Goal: Transaction & Acquisition: Purchase product/service

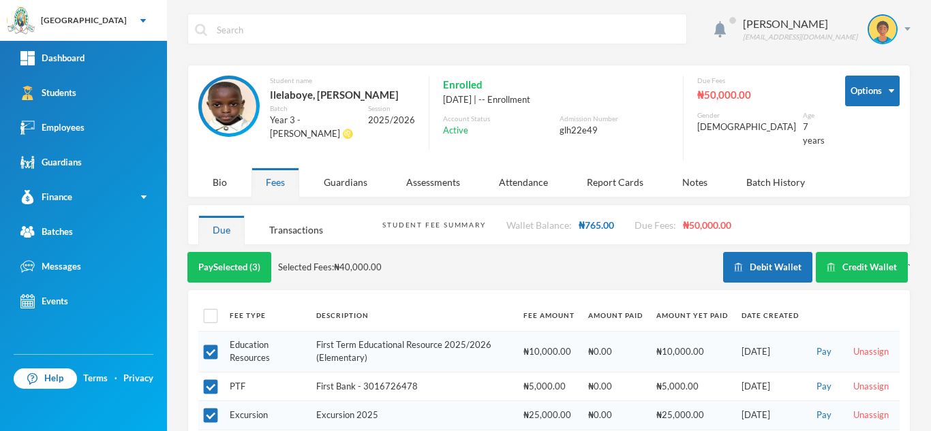
scroll to position [42, 0]
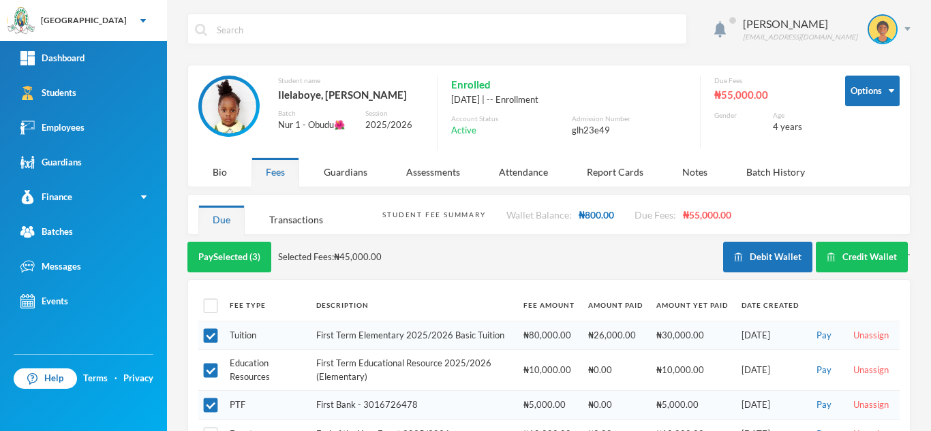
scroll to position [50, 0]
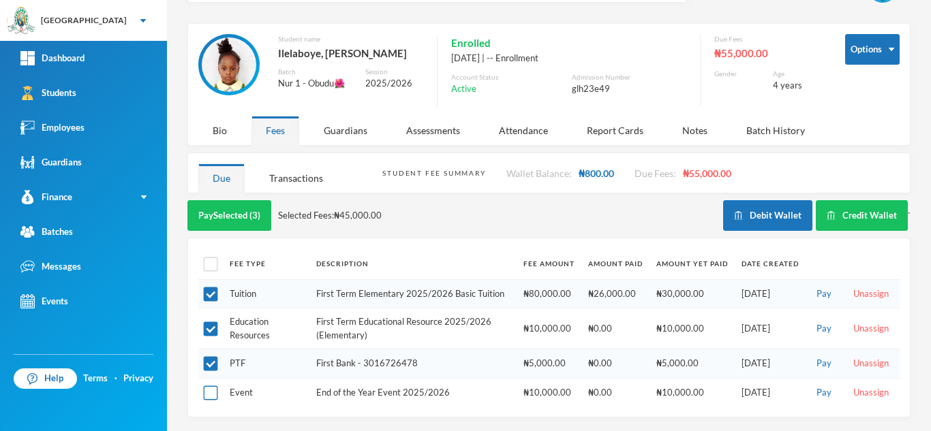
click at [204, 394] on input "checkbox" at bounding box center [211, 393] width 14 height 14
checkbox input "true"
click at [298, 178] on div "Transactions" at bounding box center [296, 177] width 82 height 29
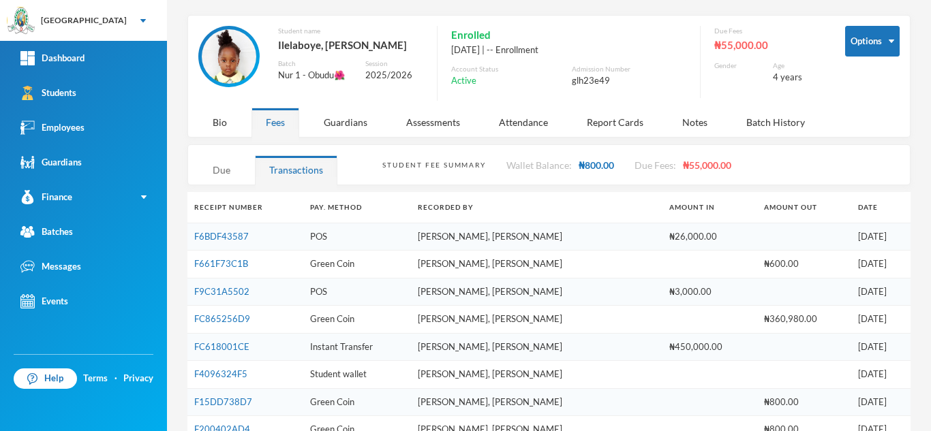
click at [227, 170] on div "Due" at bounding box center [221, 169] width 46 height 29
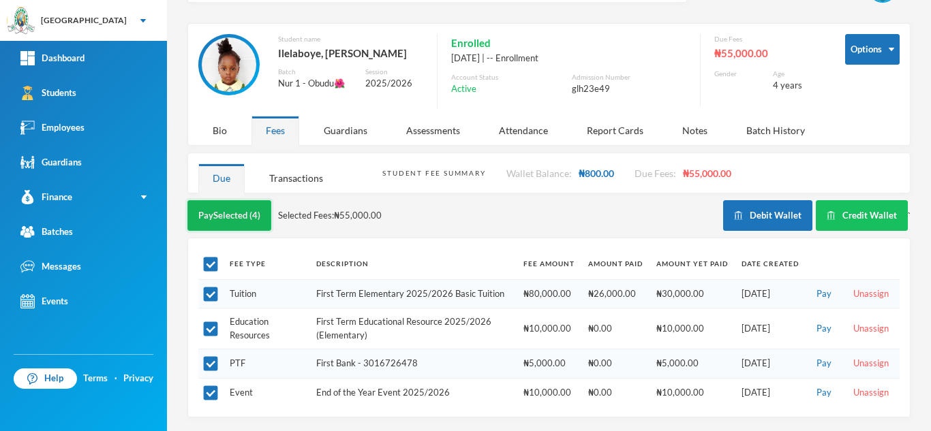
click at [219, 218] on button "Pay Selected (4)" at bounding box center [229, 215] width 84 height 31
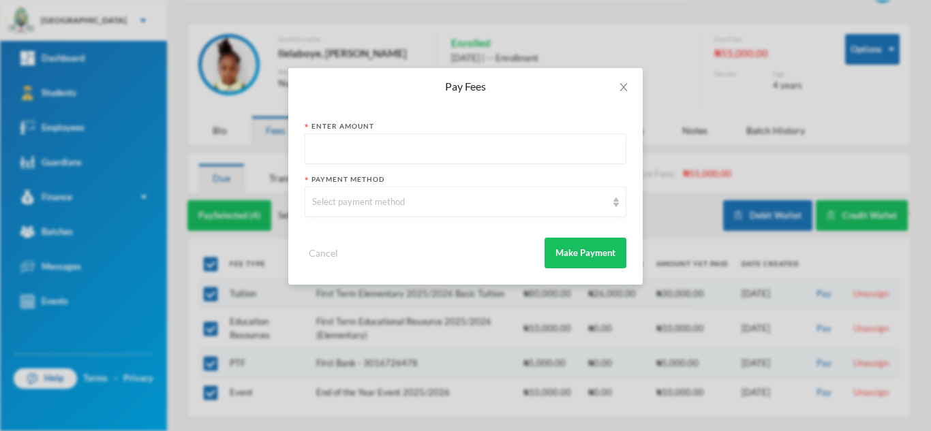
click at [326, 142] on input "text" at bounding box center [465, 149] width 307 height 31
type input "55000"
click at [352, 202] on div "Select payment method" at bounding box center [459, 203] width 294 height 14
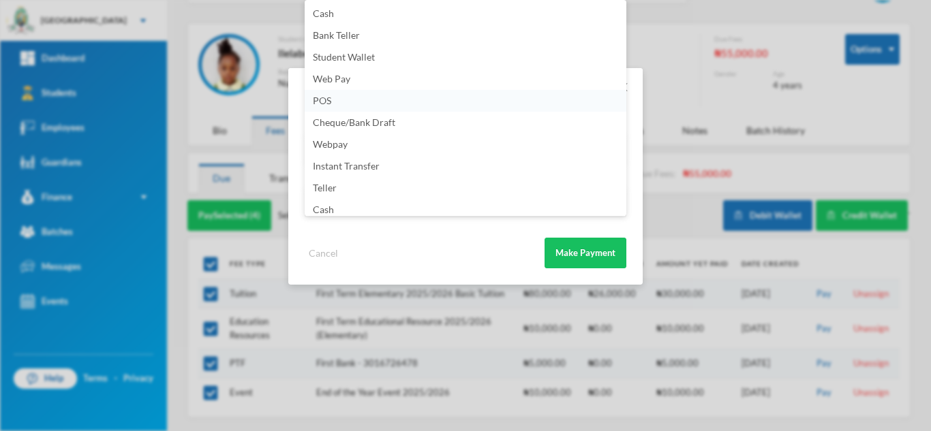
click at [362, 104] on li "POS" at bounding box center [466, 101] width 322 height 22
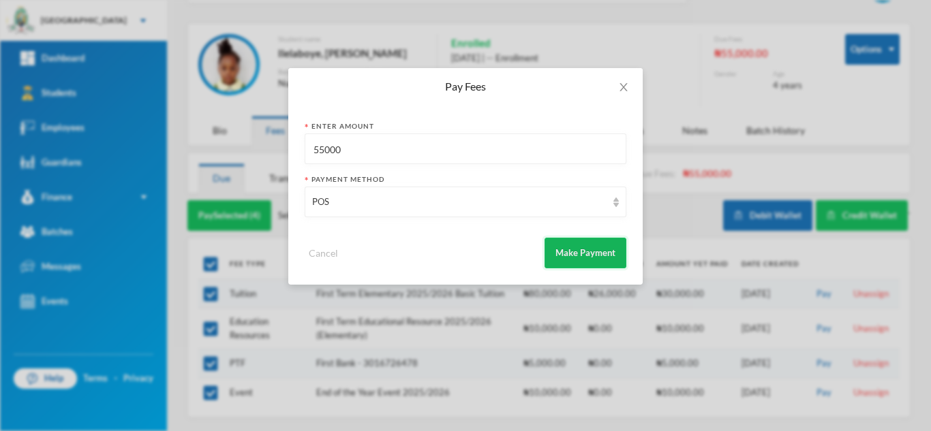
click at [580, 247] on button "Make Payment" at bounding box center [585, 253] width 82 height 31
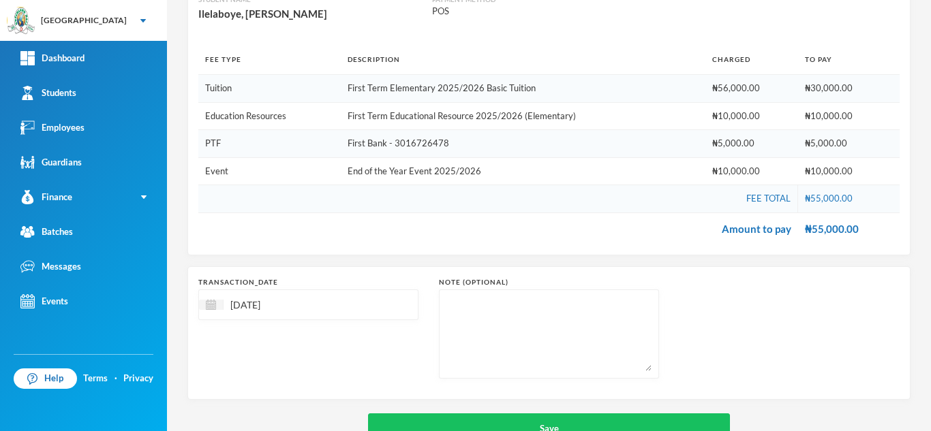
scroll to position [198, 0]
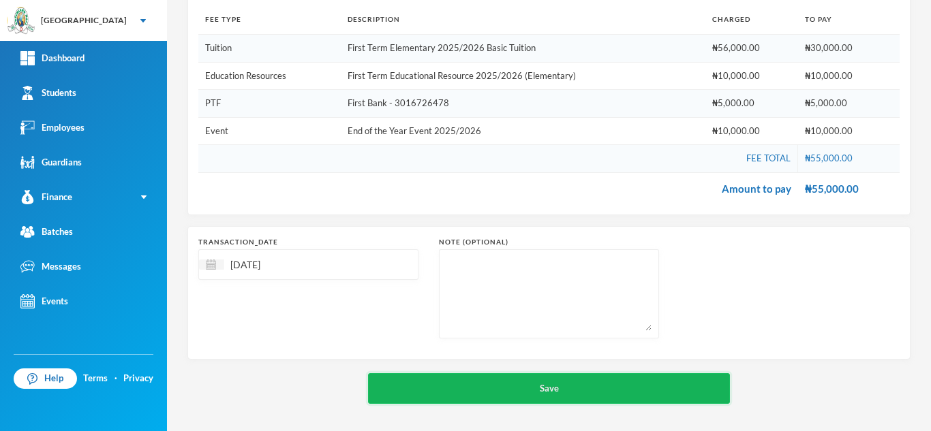
click at [517, 382] on button "Save" at bounding box center [549, 388] width 362 height 31
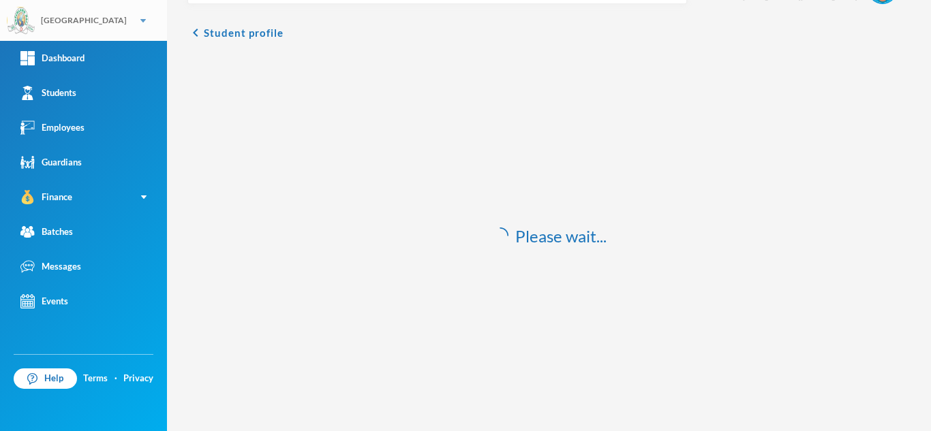
scroll to position [40, 0]
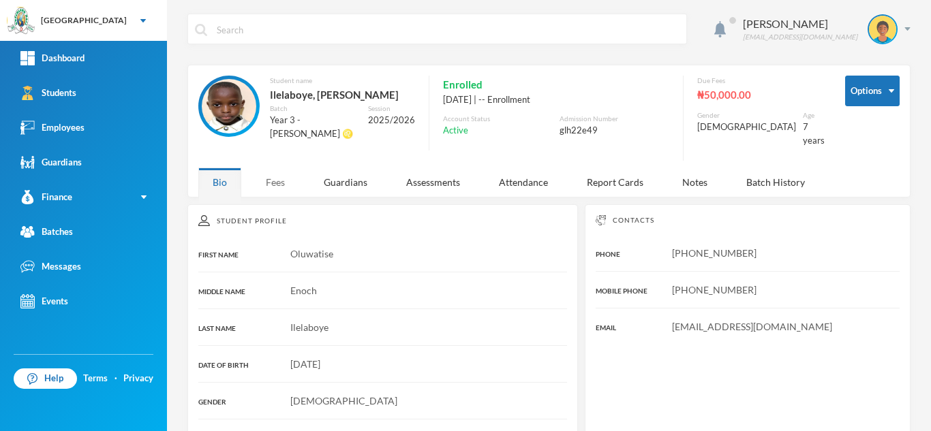
click at [262, 168] on div "Fees" at bounding box center [275, 182] width 48 height 29
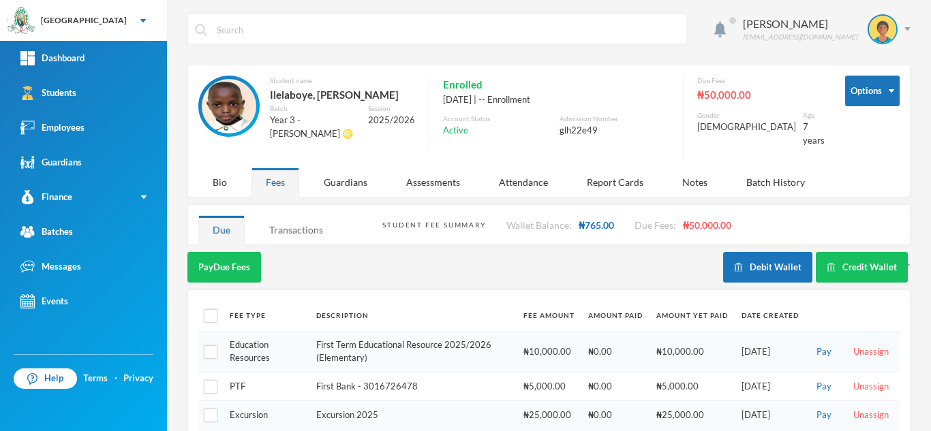
click at [300, 219] on div "Transactions" at bounding box center [296, 229] width 82 height 29
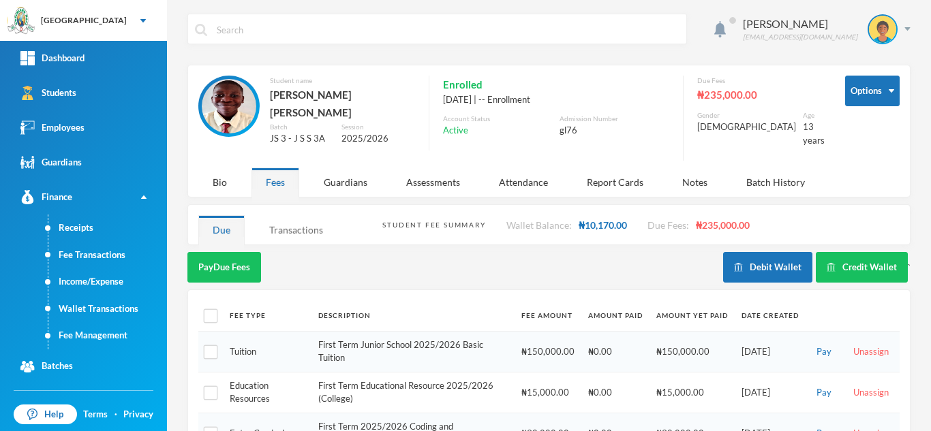
scroll to position [101, 0]
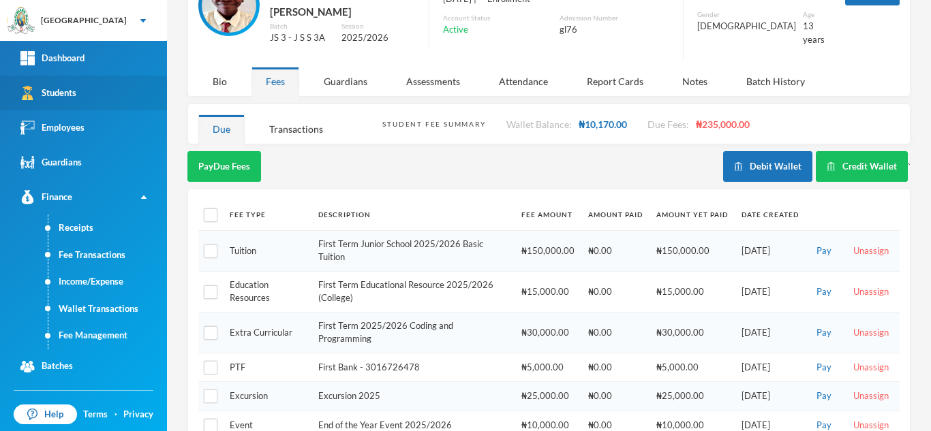
click at [85, 98] on link "Students" at bounding box center [83, 93] width 167 height 35
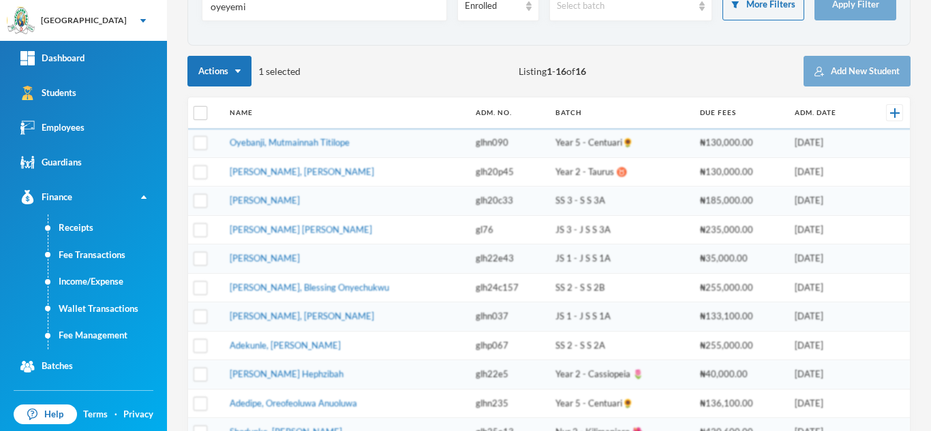
drag, startPoint x: 274, startPoint y: 12, endPoint x: 169, endPoint y: 7, distance: 105.0
click at [169, 7] on div "Aderogba Olumide olumide.aderogba@greenlandhall.org Direct Search oyeyemi Statu…" at bounding box center [549, 215] width 764 height 431
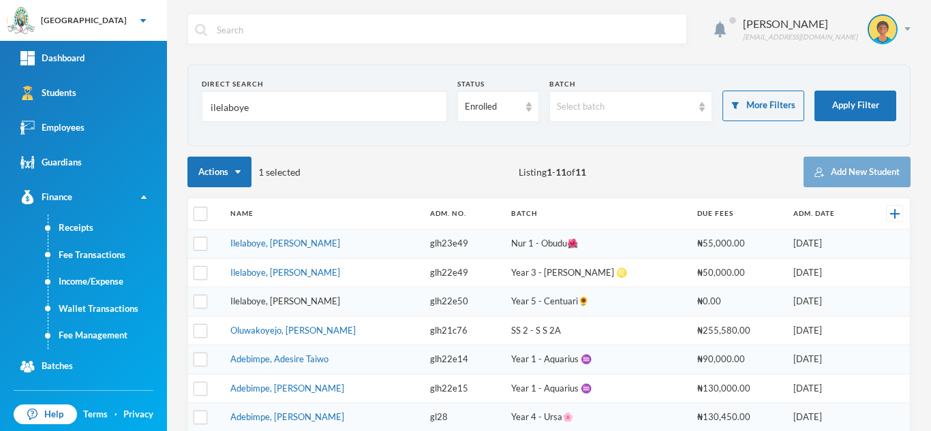
type input "ilelaboye"
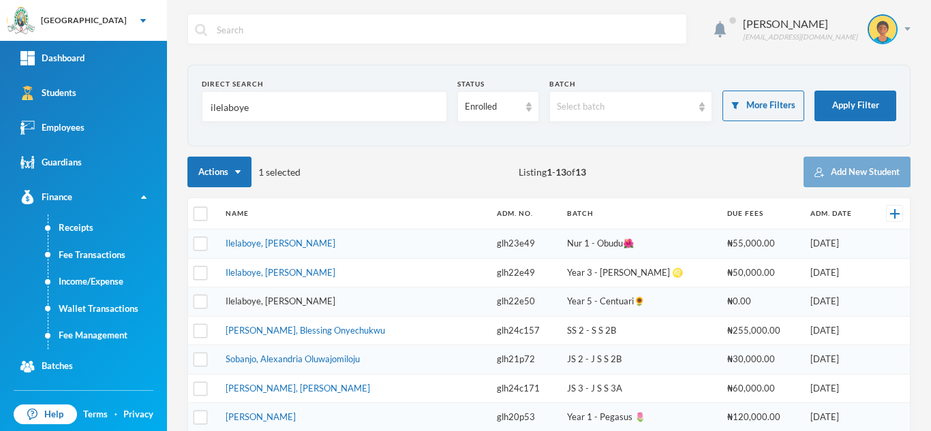
click at [281, 300] on link "Ilelaboye, [PERSON_NAME]" at bounding box center [280, 301] width 110 height 11
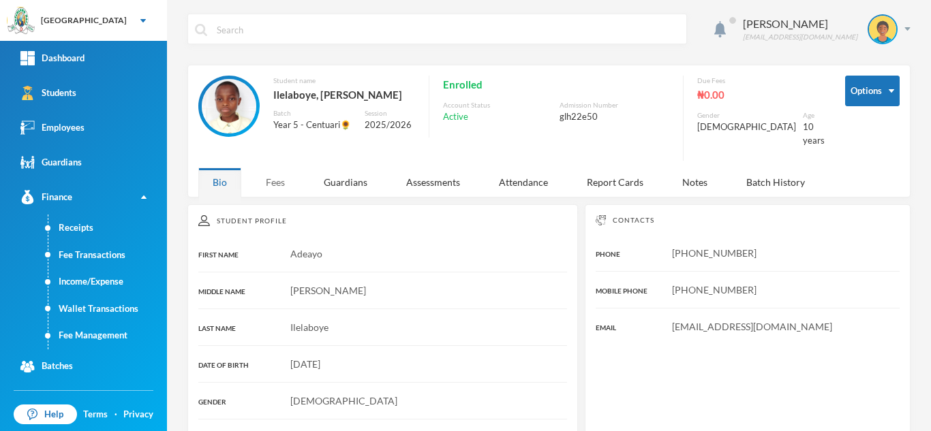
click at [279, 168] on div "Fees" at bounding box center [275, 182] width 48 height 29
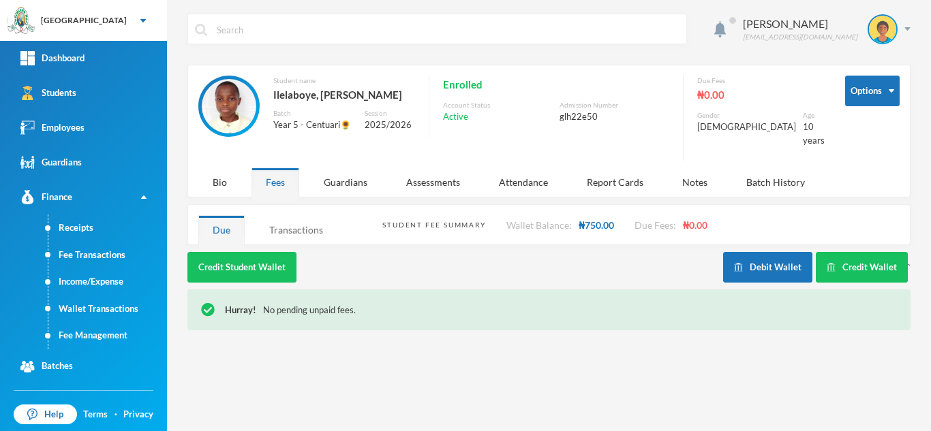
click at [294, 221] on div "Transactions" at bounding box center [296, 229] width 82 height 29
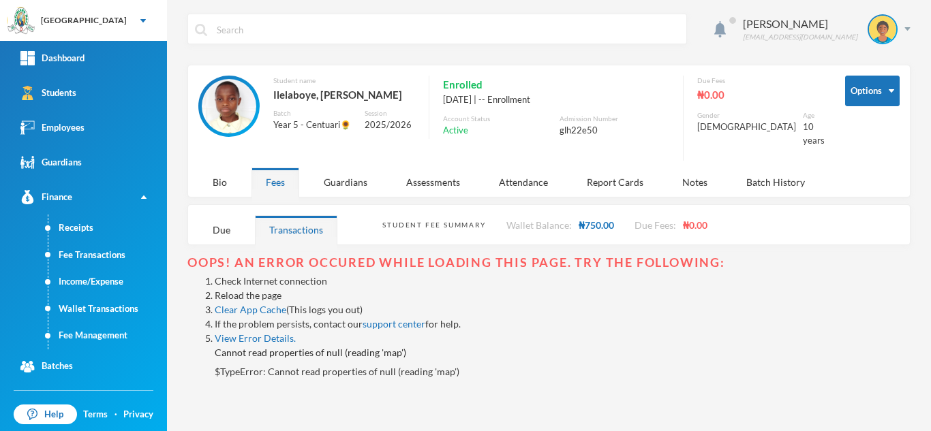
click at [245, 290] on link "Reload the page" at bounding box center [248, 296] width 67 height 12
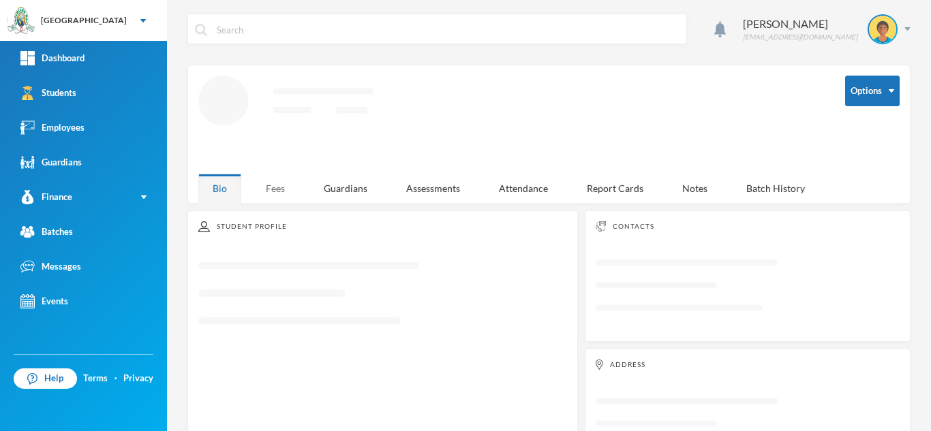
click at [268, 193] on div "Fees" at bounding box center [275, 188] width 48 height 29
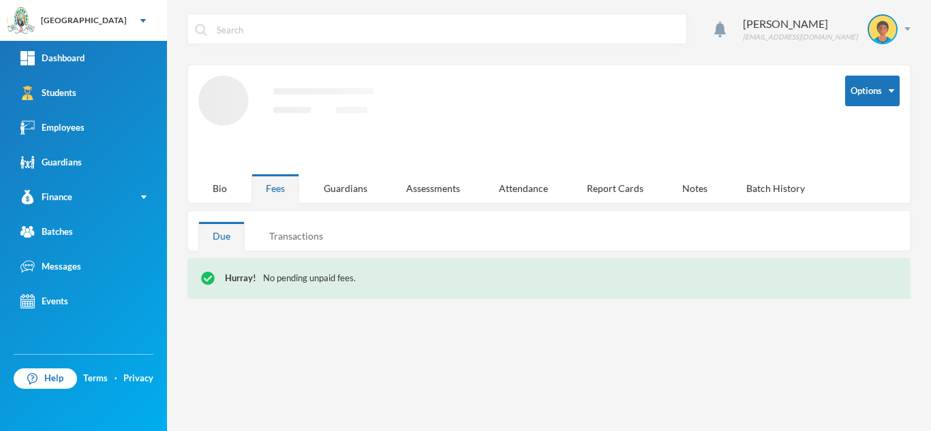
click at [296, 234] on div "Transactions" at bounding box center [296, 235] width 82 height 29
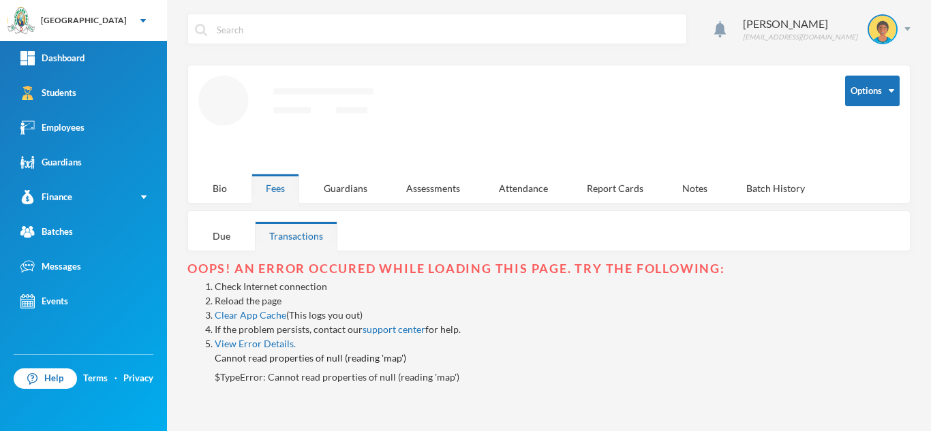
click at [257, 298] on link "Reload the page" at bounding box center [248, 301] width 67 height 12
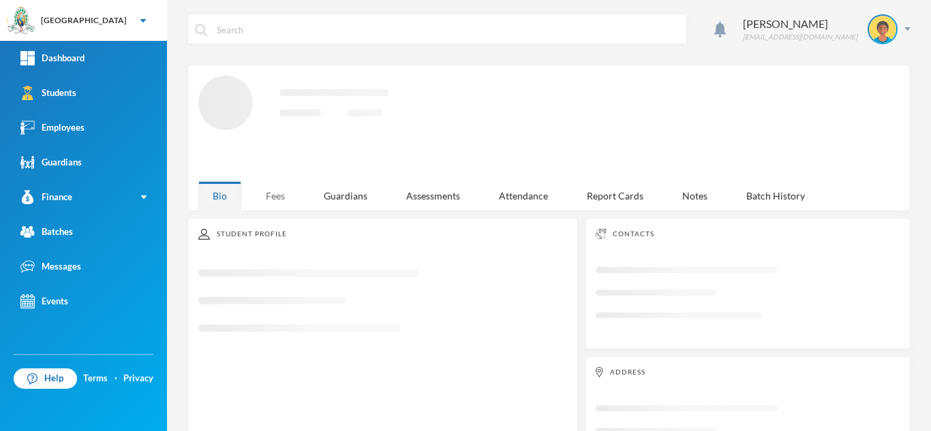
click at [289, 188] on div "Fees" at bounding box center [275, 195] width 48 height 29
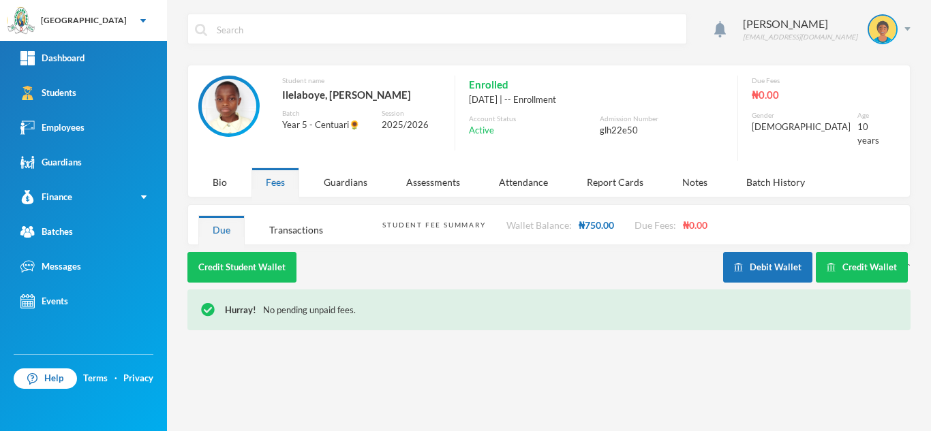
click at [290, 238] on div "Aderogba Olumide olumide.aderogba@greenlandhall.org Student name Ilelaboye, Ade…" at bounding box center [549, 215] width 764 height 431
click at [277, 221] on div "Transactions" at bounding box center [296, 229] width 82 height 29
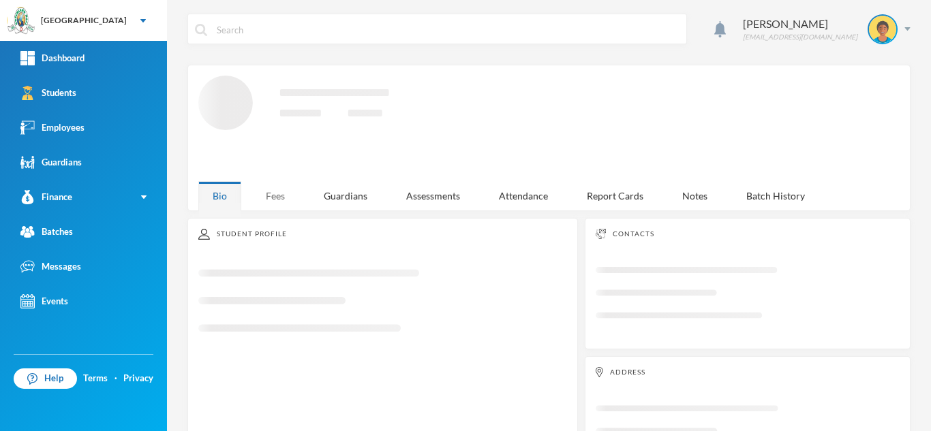
click at [270, 189] on div "Fees" at bounding box center [275, 195] width 48 height 29
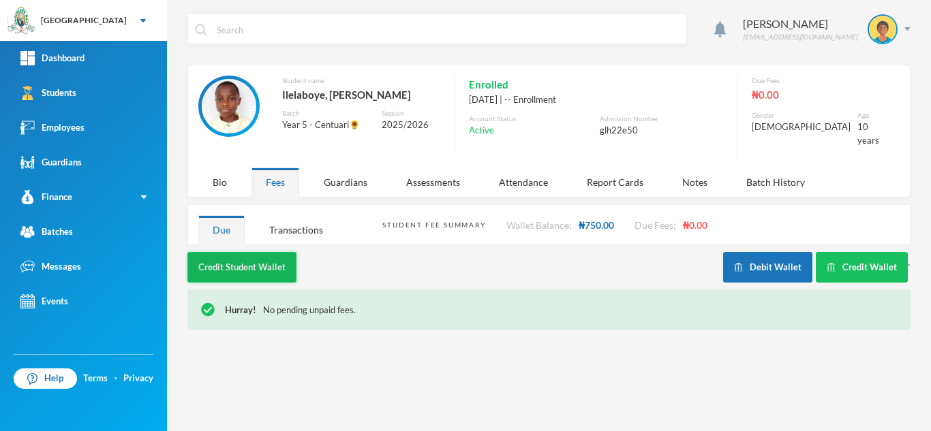
click at [283, 252] on button "Credit Student Wallet" at bounding box center [241, 267] width 109 height 31
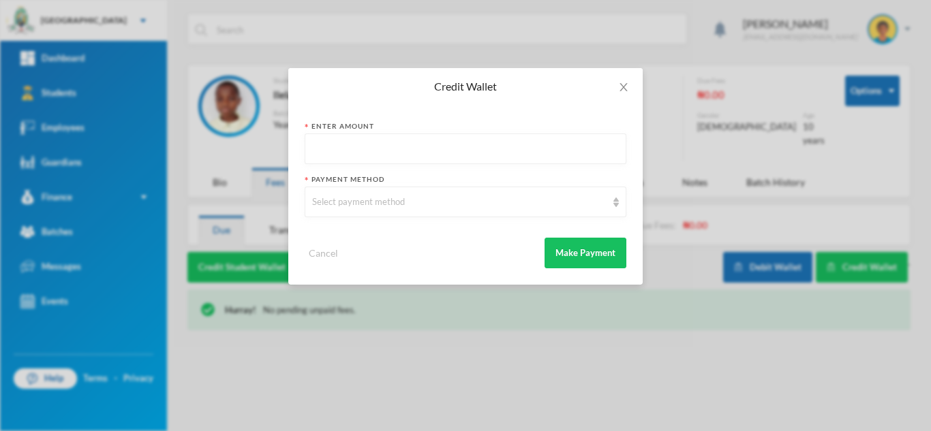
click at [277, 214] on div "Credit Wallet Enter Amount Payment Method Select payment method Cancel Make Pay…" at bounding box center [465, 215] width 931 height 431
click at [629, 80] on span "Close" at bounding box center [623, 87] width 38 height 38
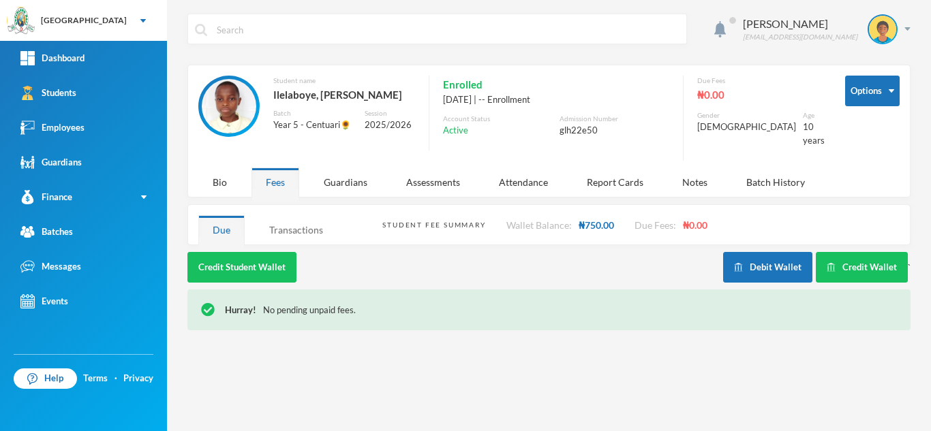
click at [270, 215] on div "Transactions" at bounding box center [296, 229] width 82 height 29
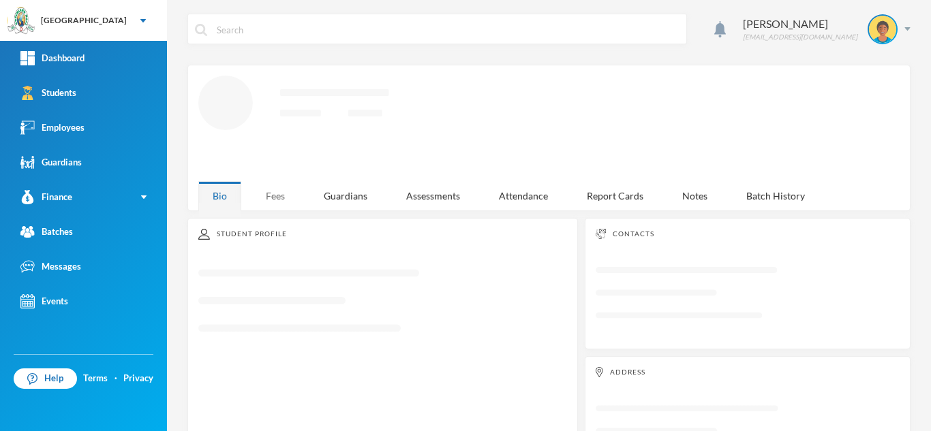
click at [278, 202] on div "Fees" at bounding box center [275, 195] width 48 height 29
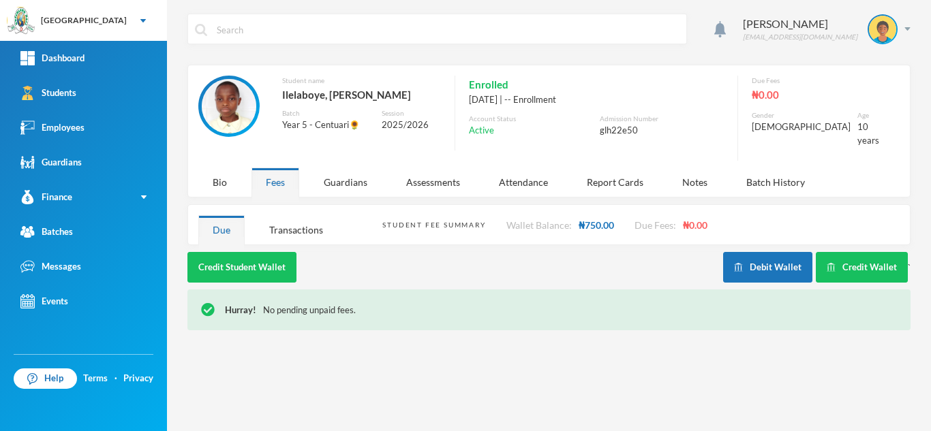
click at [279, 236] on div "Aderogba Olumide [EMAIL_ADDRESS][DOMAIN_NAME] Student name [PERSON_NAME], [PERS…" at bounding box center [549, 215] width 764 height 431
click at [279, 226] on div "Transactions" at bounding box center [296, 229] width 82 height 29
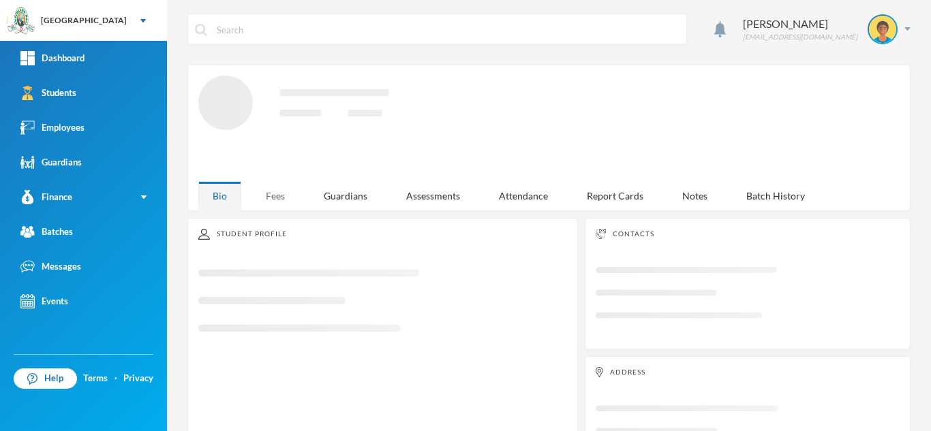
click at [262, 185] on div "Fees" at bounding box center [275, 195] width 48 height 29
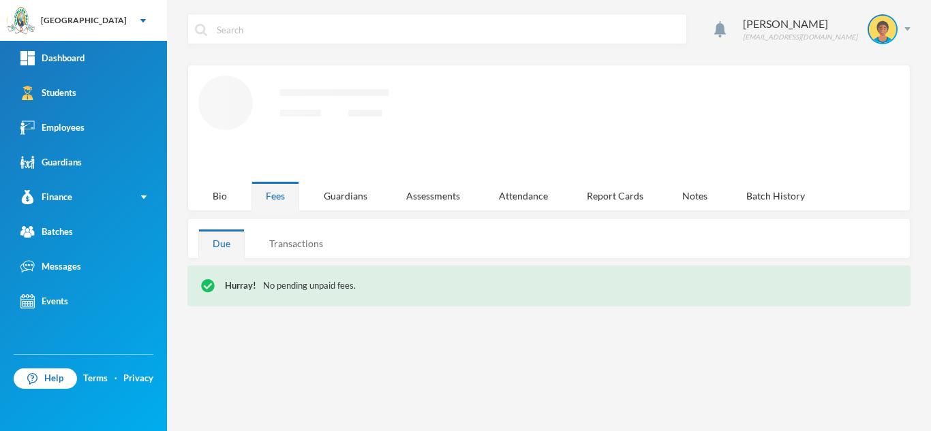
click at [288, 243] on div "Transactions" at bounding box center [296, 243] width 82 height 29
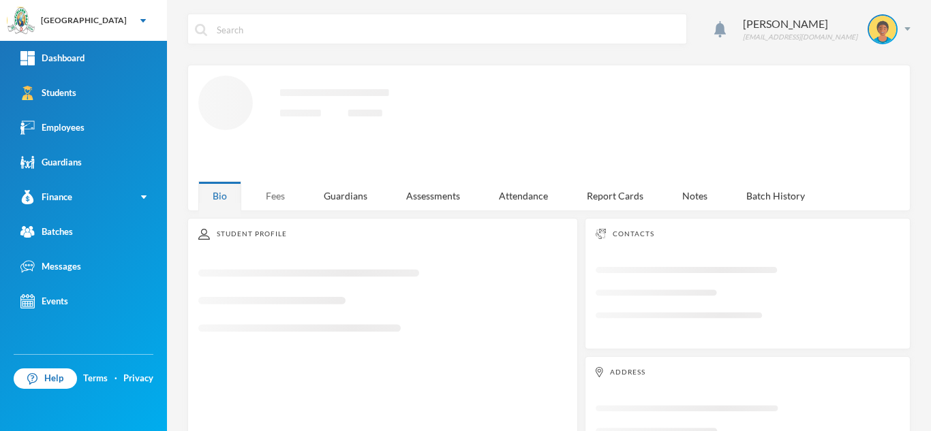
click at [278, 189] on div "Fees" at bounding box center [275, 195] width 48 height 29
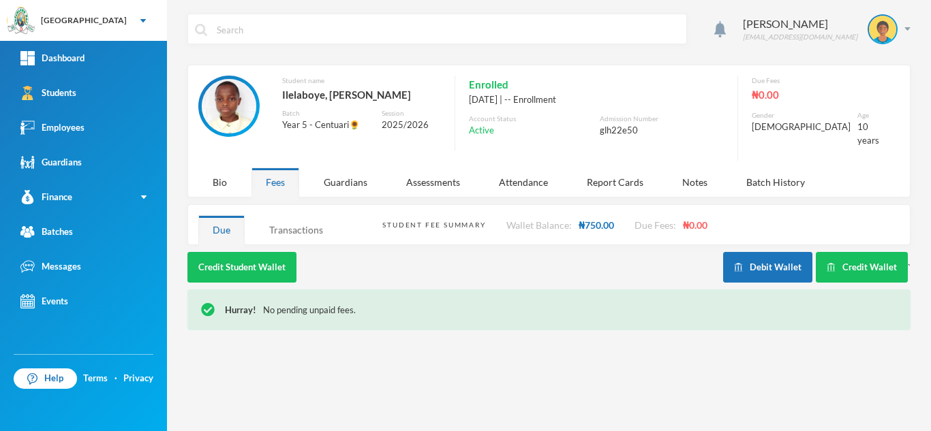
click at [281, 237] on div "Aderogba Olumide [EMAIL_ADDRESS][DOMAIN_NAME] Student name [PERSON_NAME], [PERS…" at bounding box center [549, 215] width 764 height 431
click at [280, 227] on div "Transactions" at bounding box center [296, 229] width 82 height 29
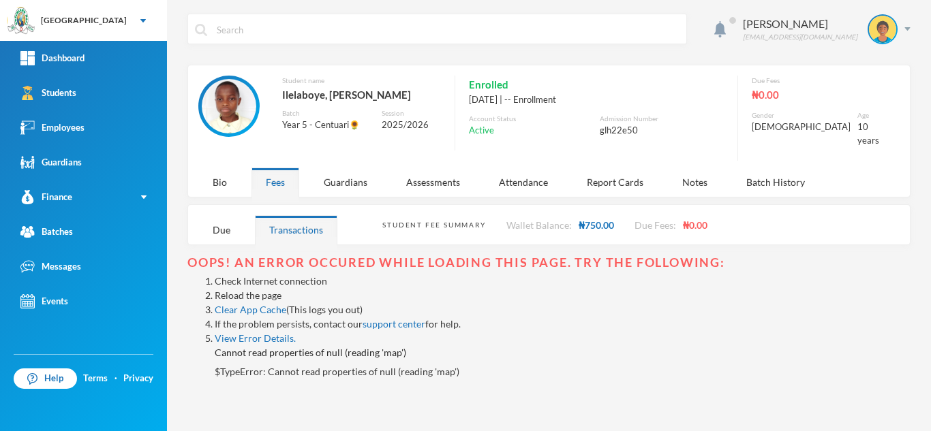
click at [247, 290] on link "Reload the page" at bounding box center [248, 296] width 67 height 12
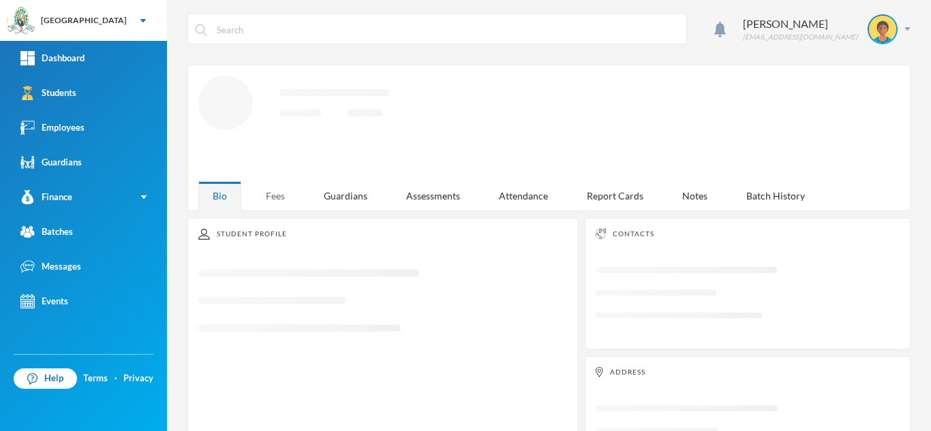
click at [274, 181] on div "Fees" at bounding box center [275, 195] width 48 height 29
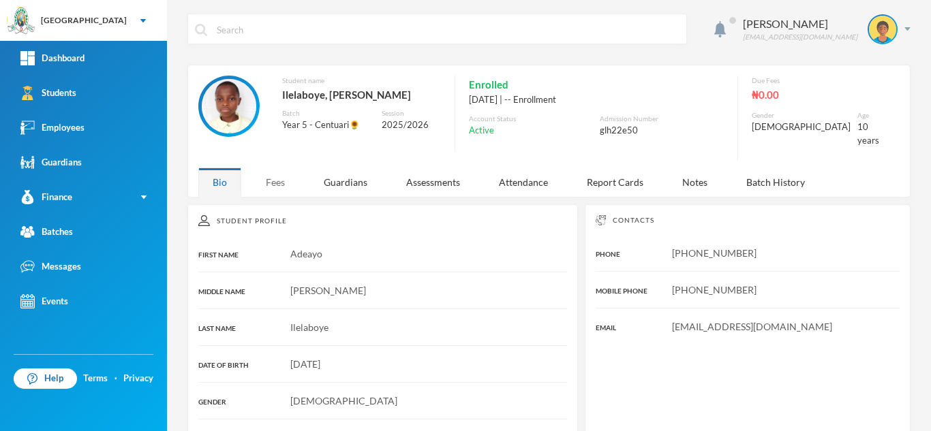
click at [277, 176] on div "Fees" at bounding box center [275, 182] width 48 height 29
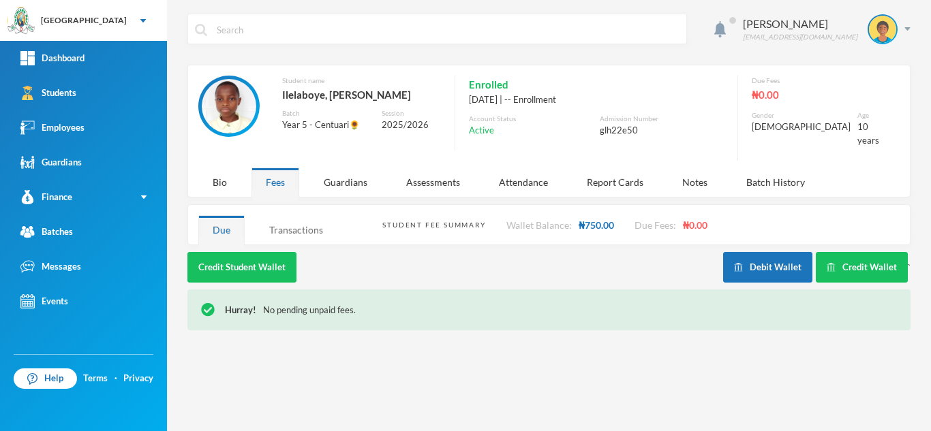
click at [281, 220] on div "Transactions" at bounding box center [296, 229] width 82 height 29
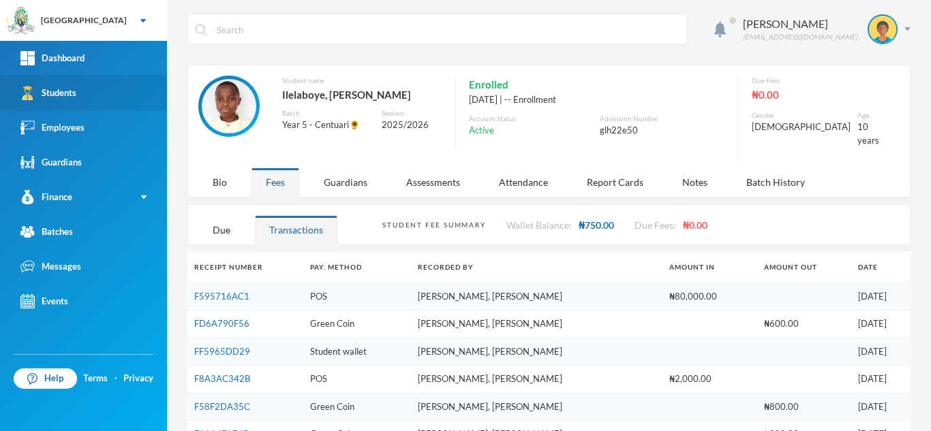
click at [81, 90] on link "Students" at bounding box center [83, 93] width 167 height 35
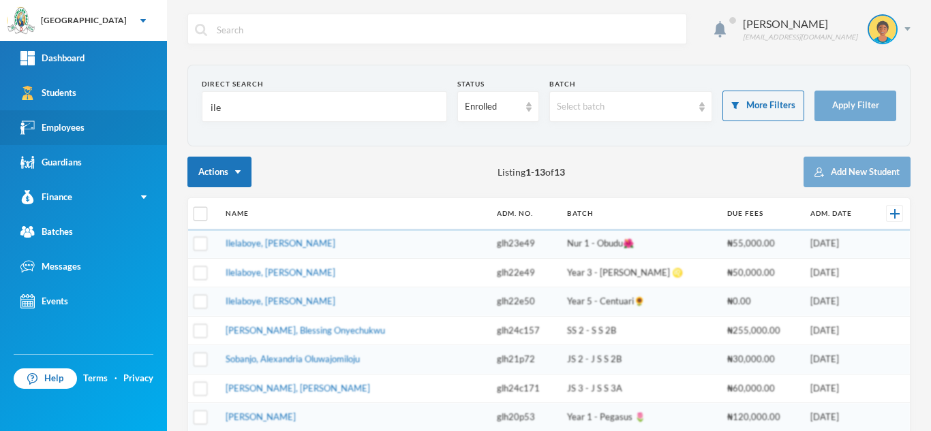
drag, startPoint x: 225, startPoint y: 112, endPoint x: 105, endPoint y: 112, distance: 119.9
click at [106, 112] on div "Greenland Hall Your Bluebic Account Greenland Hall Add a New School Dashboard S…" at bounding box center [465, 215] width 931 height 431
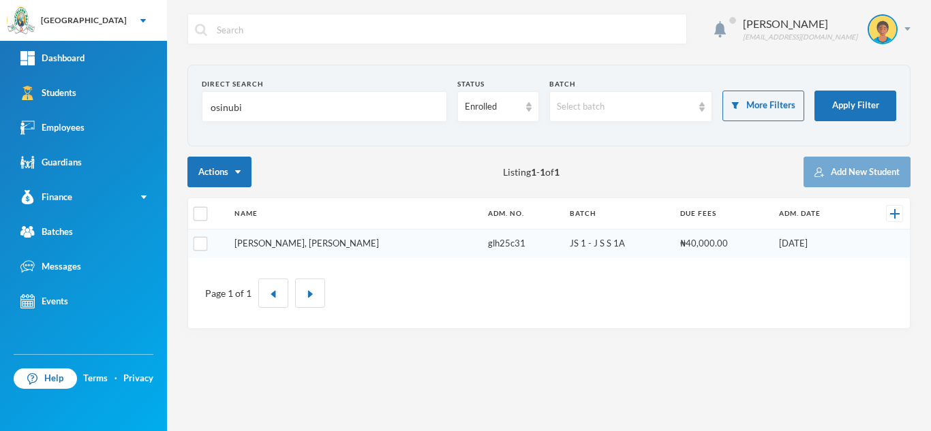
type input "osinubi"
click at [312, 245] on link "Osinubi, Emmanuel Oluwafemi" at bounding box center [306, 243] width 144 height 11
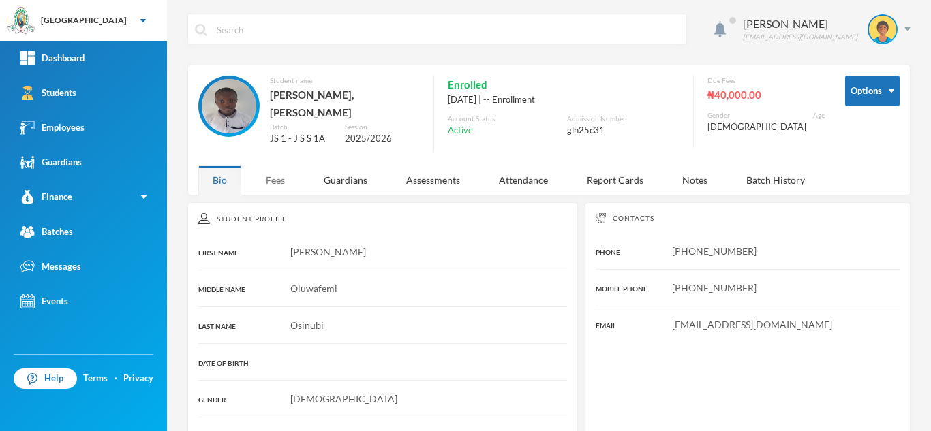
click at [277, 168] on div "Fees" at bounding box center [275, 180] width 48 height 29
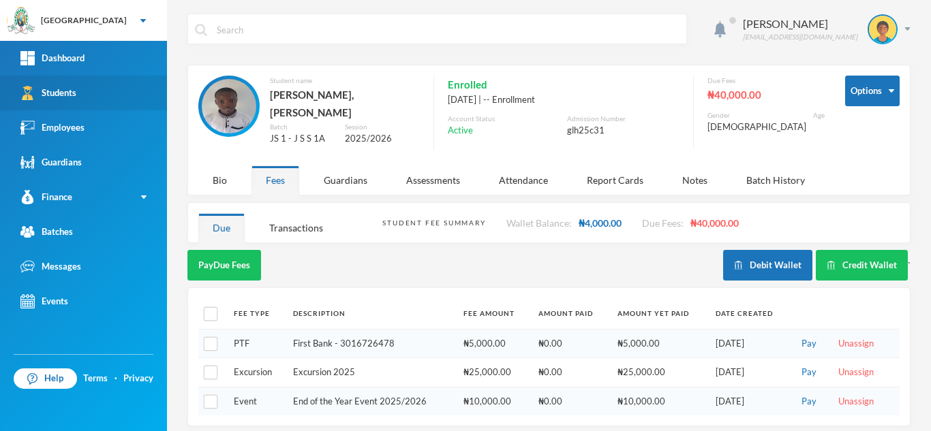
click at [125, 94] on link "Students" at bounding box center [83, 93] width 167 height 35
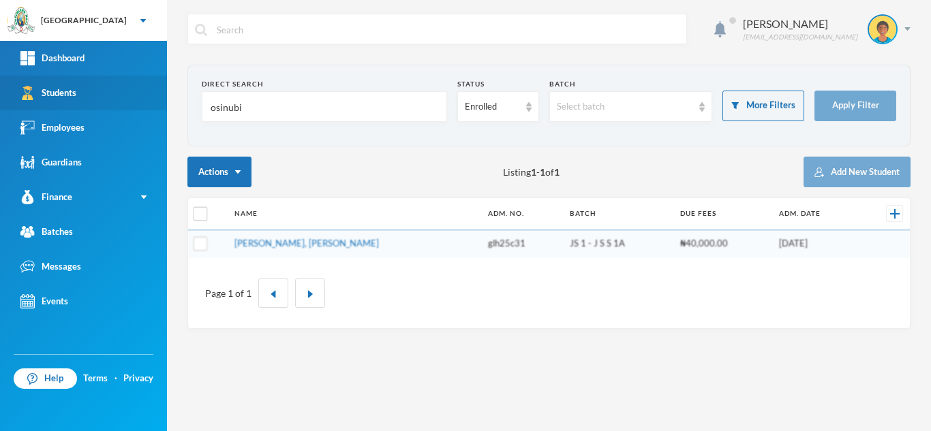
drag, startPoint x: 250, startPoint y: 109, endPoint x: 82, endPoint y: 76, distance: 171.4
click at [82, 76] on div "Greenland Hall Your Bluebic Account Greenland Hall Add a New School Dashboard S…" at bounding box center [465, 215] width 931 height 431
type input "aq"
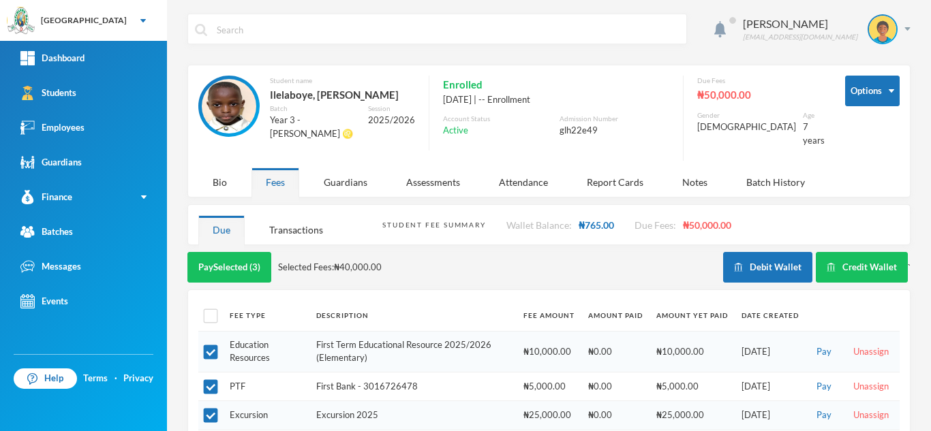
scroll to position [42, 0]
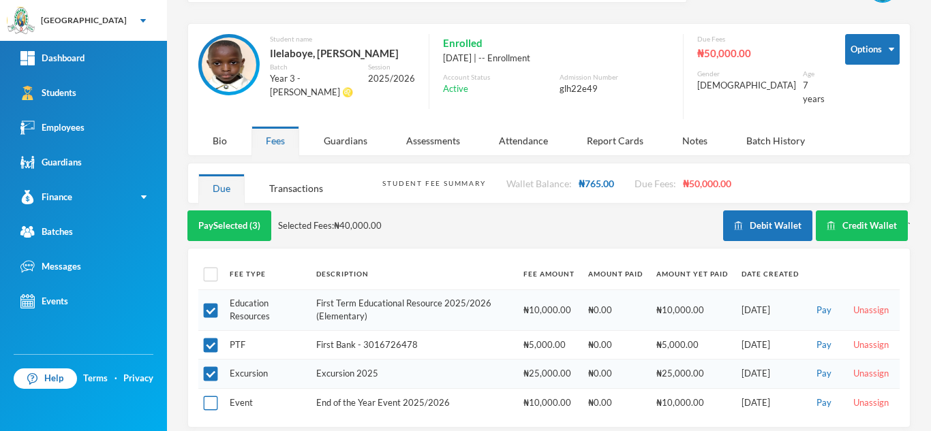
click at [212, 396] on input "checkbox" at bounding box center [211, 403] width 14 height 14
checkbox input "true"
click at [207, 367] on input "checkbox" at bounding box center [211, 374] width 14 height 14
checkbox input "false"
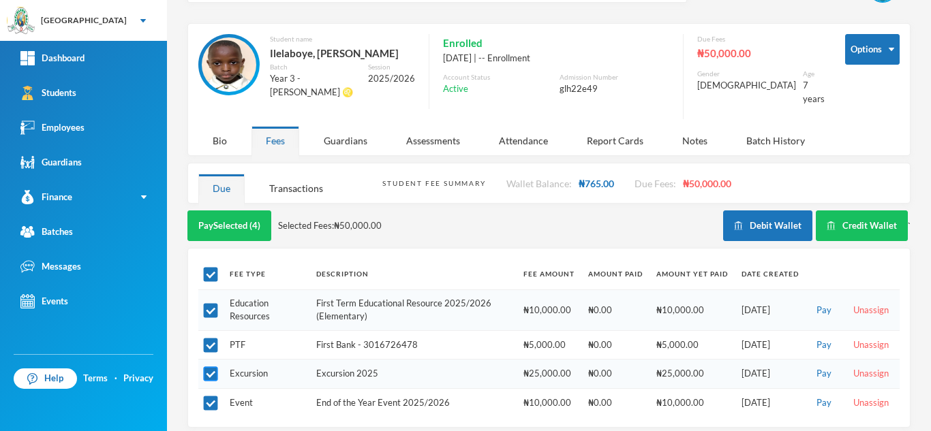
checkbox input "false"
click at [230, 218] on button "Pay Selected (3)" at bounding box center [229, 225] width 84 height 31
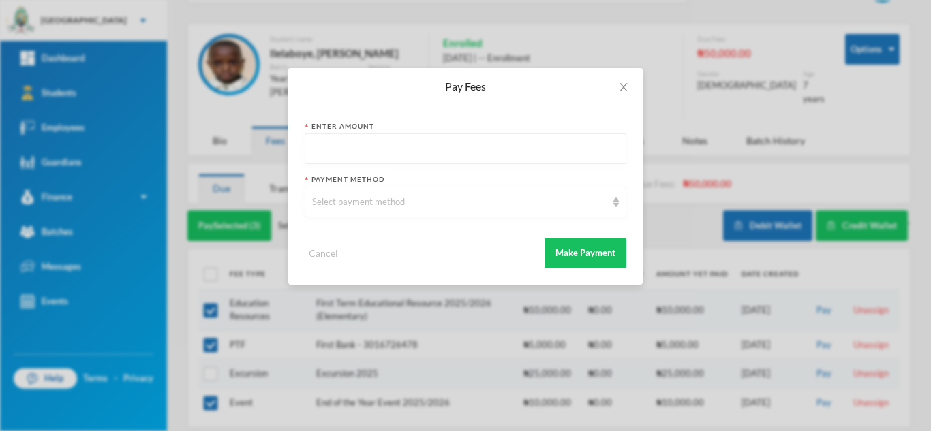
click at [332, 144] on input "text" at bounding box center [465, 149] width 307 height 31
type input "25000"
click at [361, 208] on div "Select payment method" at bounding box center [459, 203] width 294 height 14
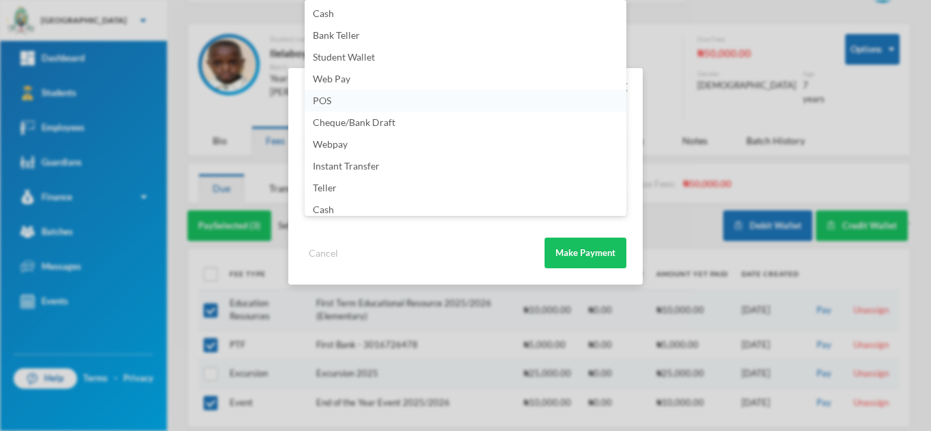
click at [538, 100] on li "POS" at bounding box center [466, 101] width 322 height 22
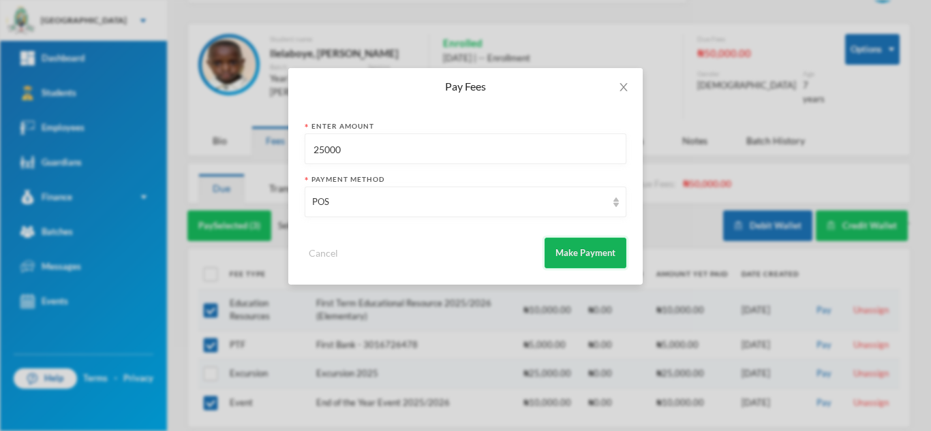
click at [576, 262] on button "Make Payment" at bounding box center [585, 253] width 82 height 31
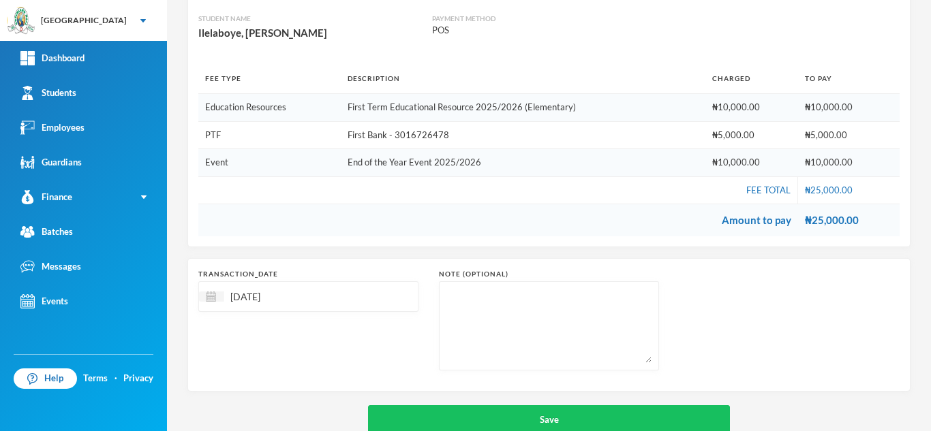
scroll to position [170, 0]
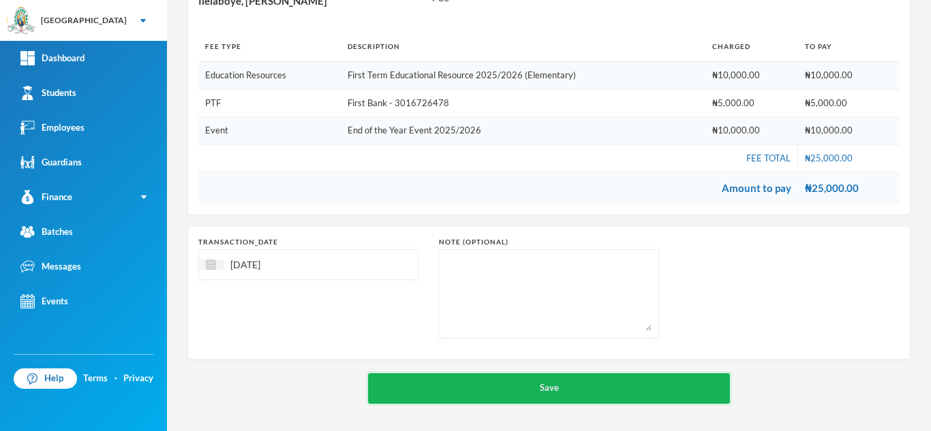
click at [499, 388] on button "Save" at bounding box center [549, 388] width 362 height 31
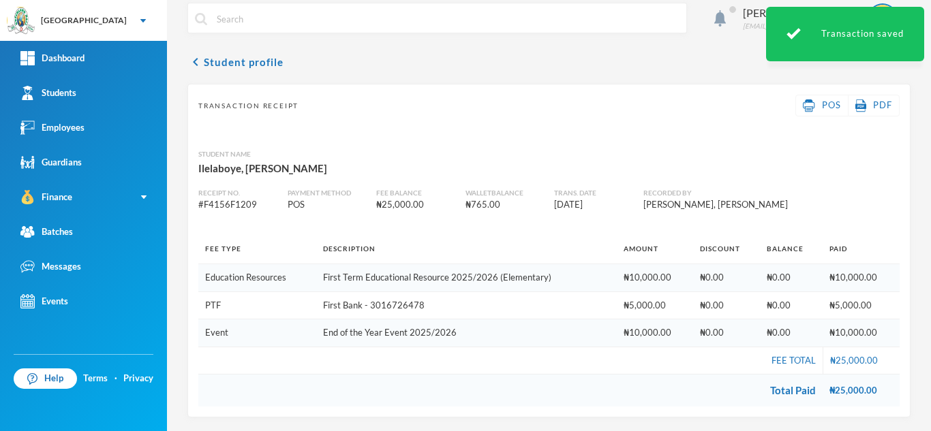
scroll to position [24, 0]
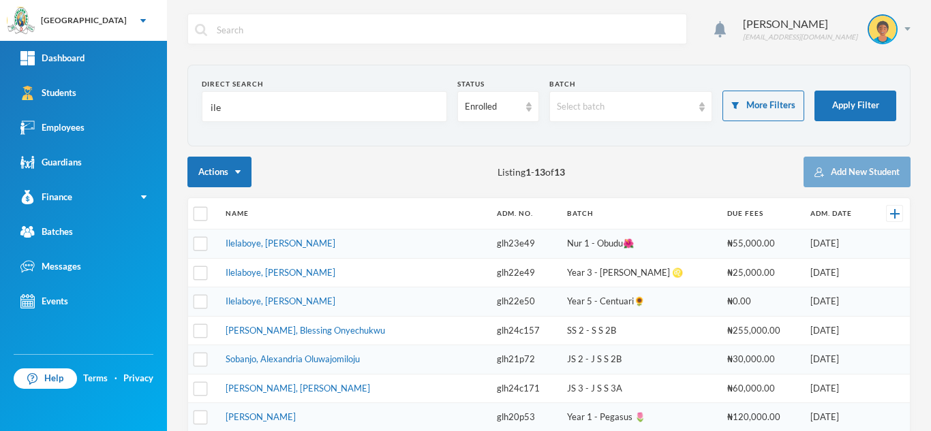
drag, startPoint x: 316, startPoint y: 99, endPoint x: 189, endPoint y: 102, distance: 126.8
click at [189, 102] on section "Direct Search ile Status Enrolled Batch Select batch More Filters Apply Filter" at bounding box center [548, 106] width 723 height 82
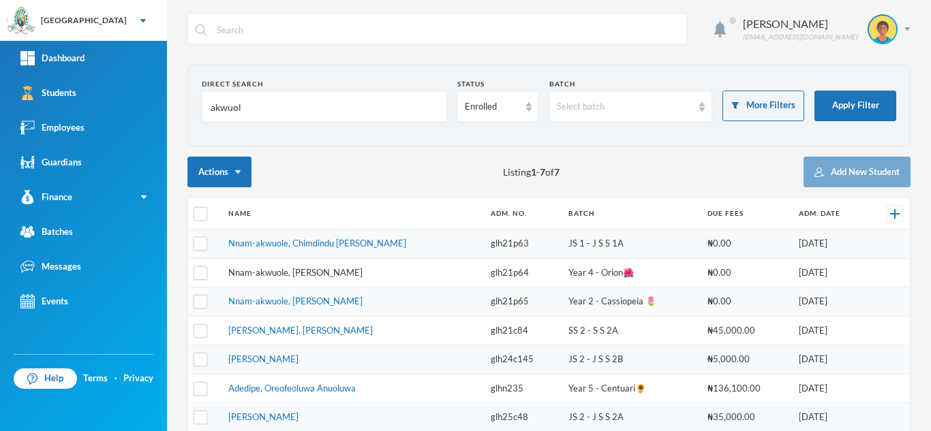
type input "akwuol"
click at [337, 272] on link "Nnam-akwuole, [PERSON_NAME]" at bounding box center [295, 272] width 134 height 11
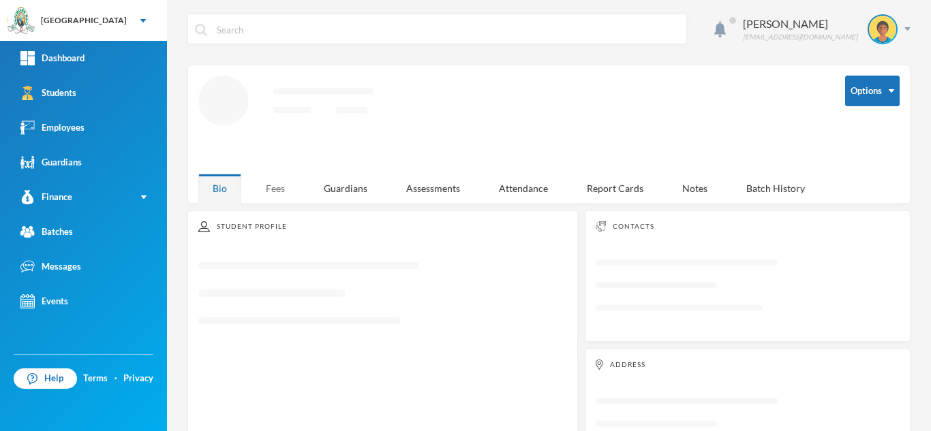
click at [271, 185] on div "Fees" at bounding box center [275, 188] width 48 height 29
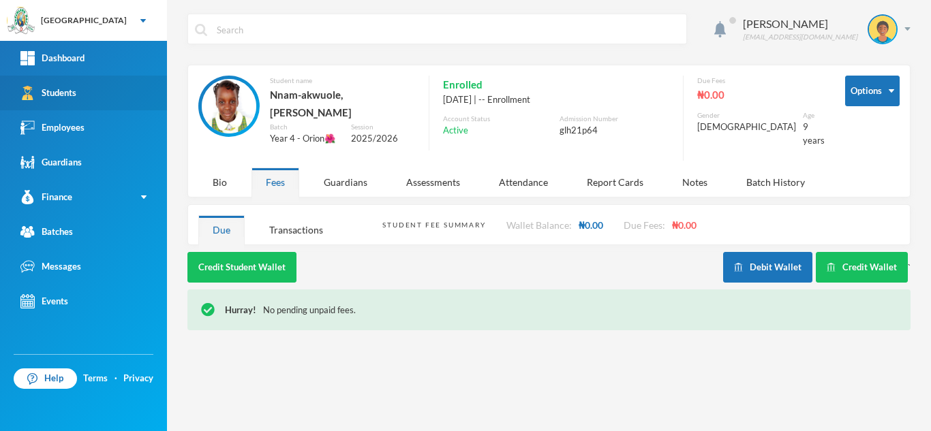
click at [62, 91] on div "Students" at bounding box center [48, 93] width 56 height 14
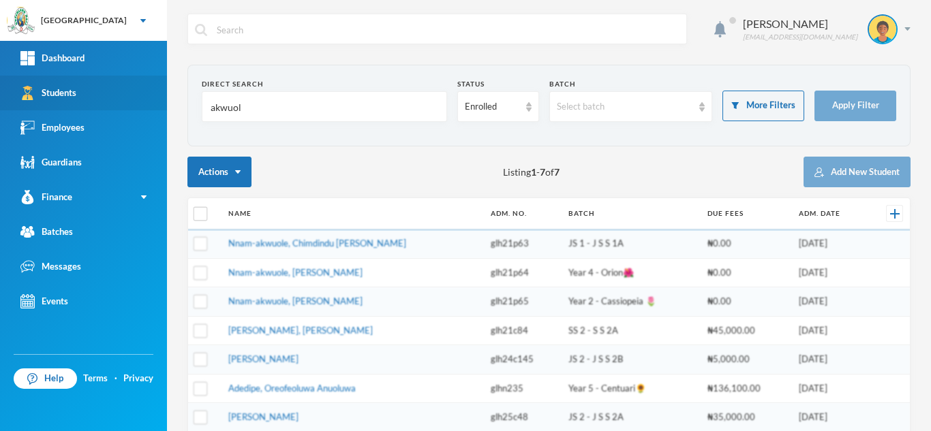
drag, startPoint x: 249, startPoint y: 111, endPoint x: 150, endPoint y: 94, distance: 100.9
click at [153, 94] on div "Greenland Hall Your Bluebic Account Greenland Hall Add a New School Dashboard S…" at bounding box center [465, 215] width 931 height 431
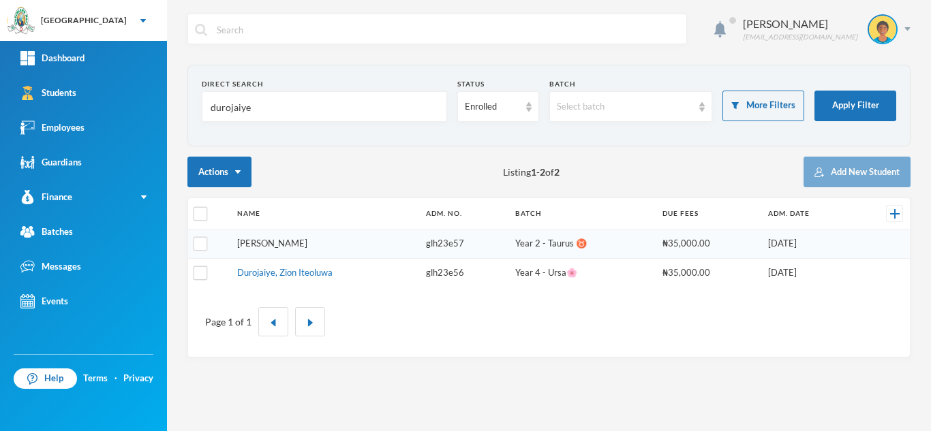
type input "durojaiye"
click at [291, 247] on link "Durojaiye, Bethel Aseoluwa" at bounding box center [272, 243] width 70 height 11
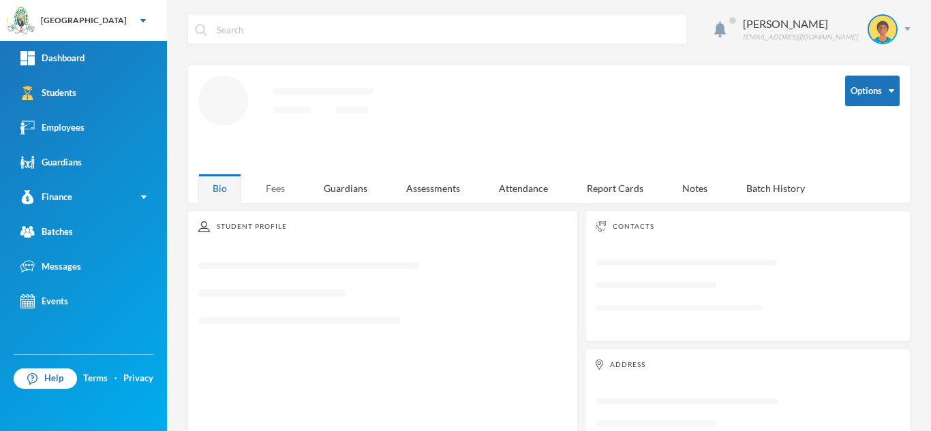
click at [277, 189] on div "Fees" at bounding box center [275, 188] width 48 height 29
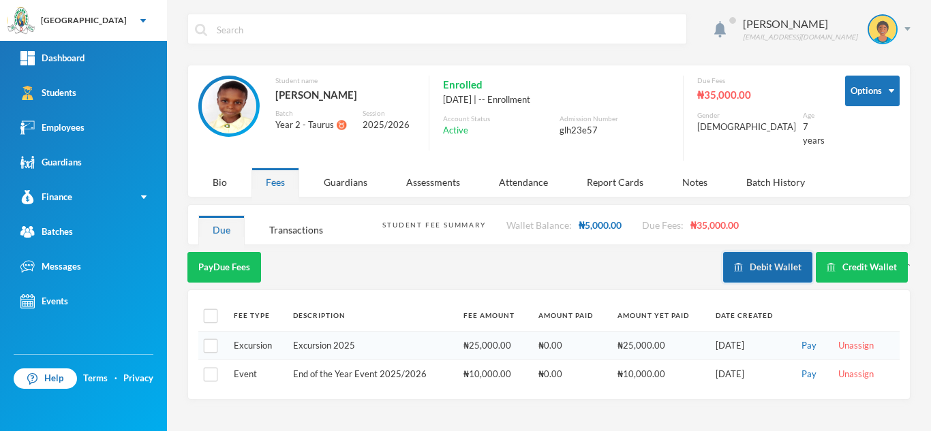
click at [752, 262] on button "Debit Wallet" at bounding box center [767, 267] width 89 height 31
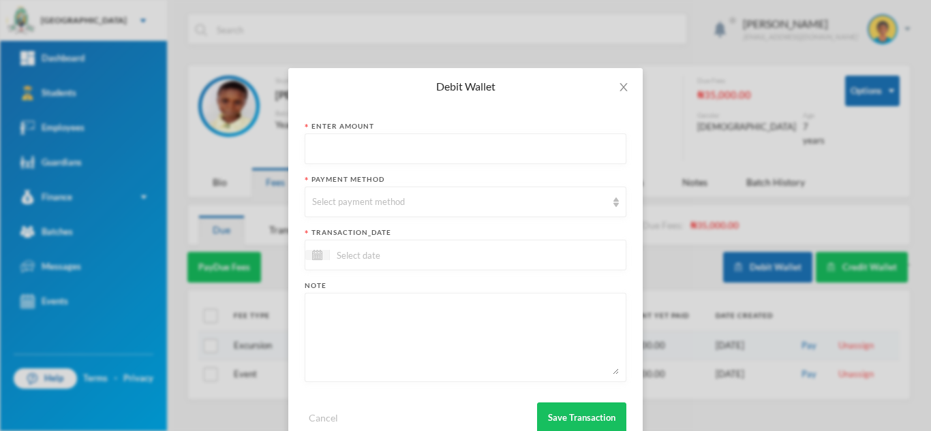
click at [364, 153] on input "text" at bounding box center [465, 149] width 307 height 31
type input "5000"
click at [356, 316] on textarea at bounding box center [465, 337] width 307 height 74
type textarea "uhu gum, cardboard"
click at [343, 205] on div "Select payment method" at bounding box center [459, 203] width 294 height 14
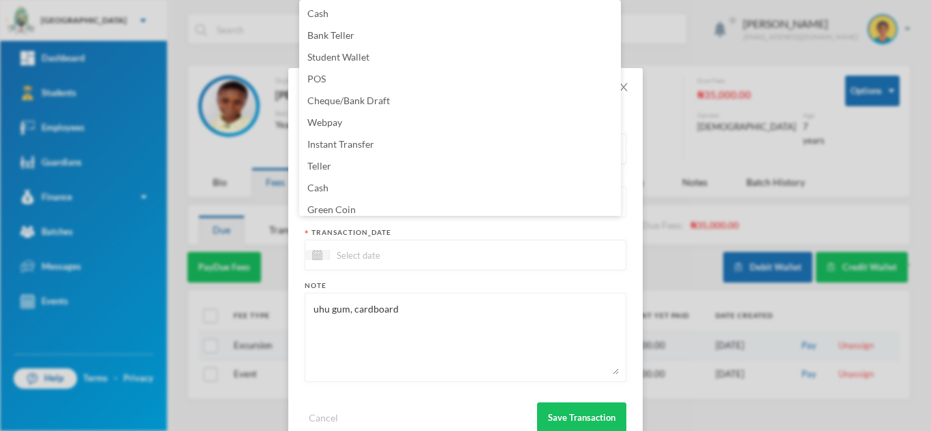
scroll to position [5, 0]
click at [348, 206] on span "Green Coin" at bounding box center [331, 205] width 48 height 12
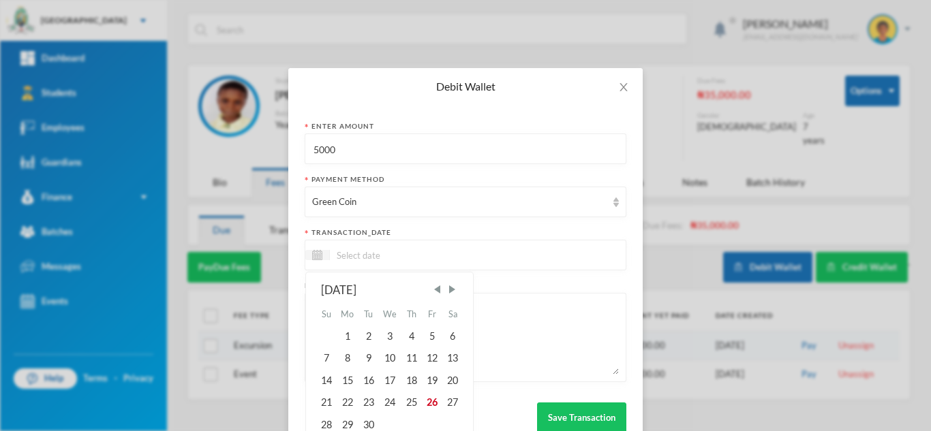
click at [342, 253] on input at bounding box center [387, 255] width 114 height 16
click at [428, 403] on div "26" at bounding box center [432, 403] width 20 height 22
type input "[DATE]"
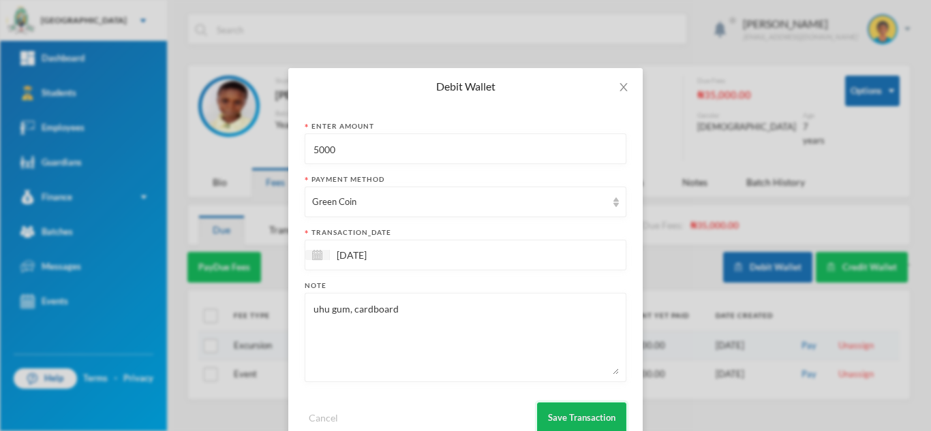
click at [567, 417] on button "Save Transaction" at bounding box center [581, 418] width 89 height 31
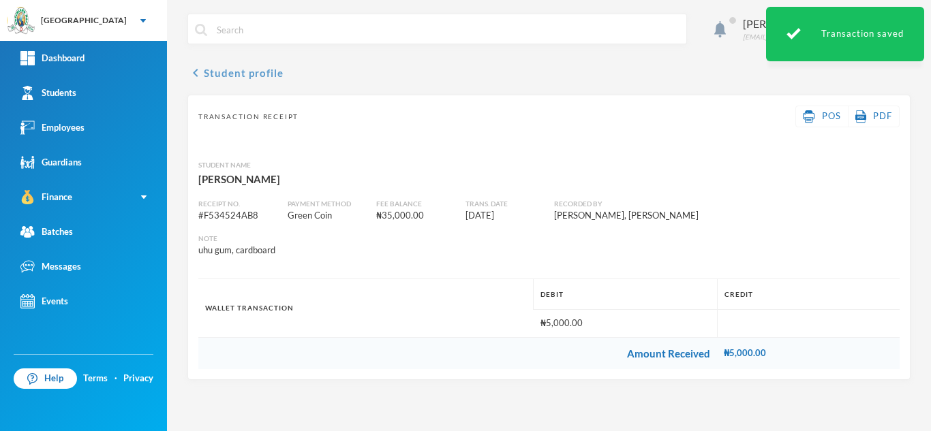
click at [241, 72] on button "chevron_left Student profile" at bounding box center [235, 73] width 96 height 16
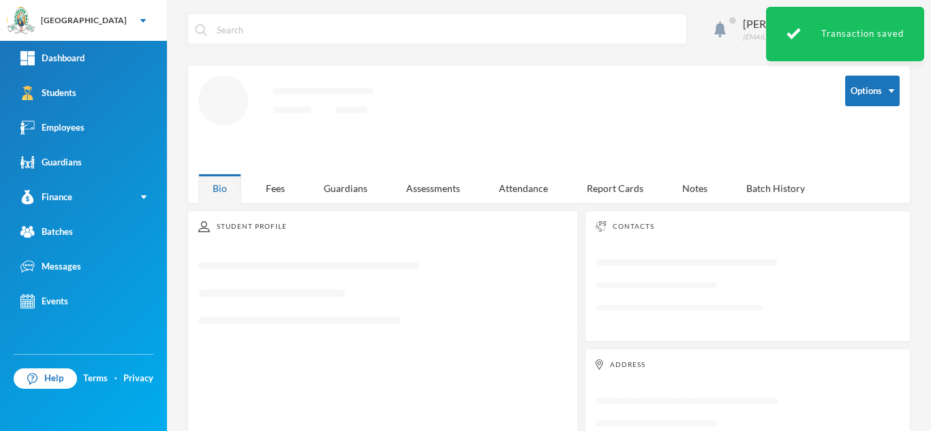
click at [268, 167] on div "Options Loading interface..." at bounding box center [548, 125] width 701 height 98
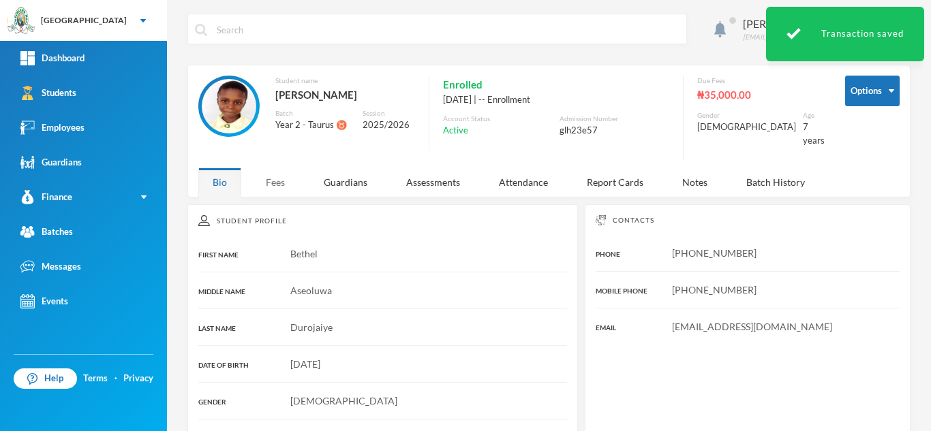
click at [268, 183] on div "Fees" at bounding box center [275, 182] width 48 height 29
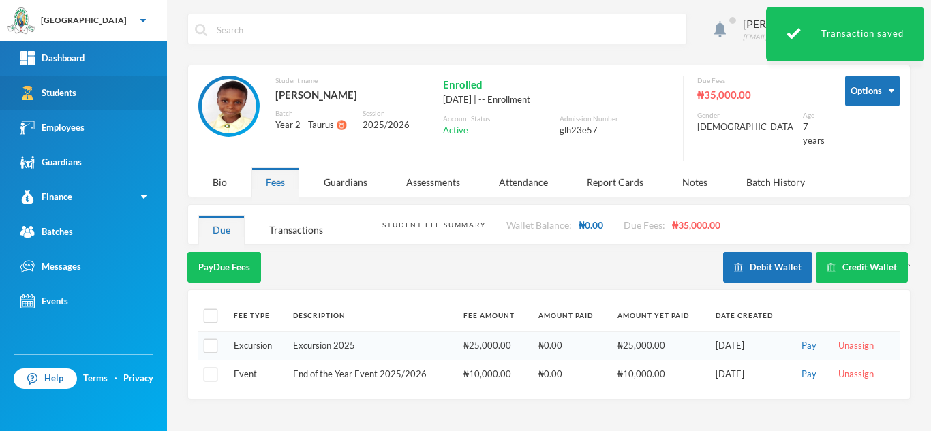
click at [104, 87] on link "Students" at bounding box center [83, 93] width 167 height 35
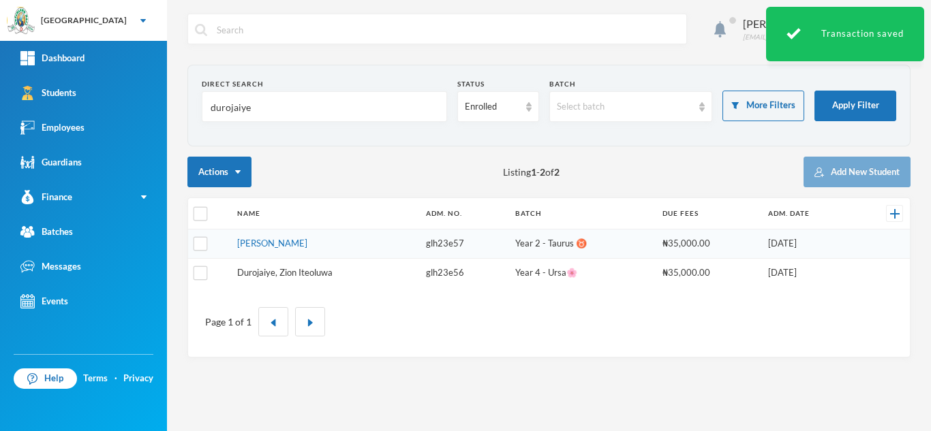
click at [281, 270] on link "Durojaiye, Zion Iteoluwa" at bounding box center [284, 272] width 95 height 11
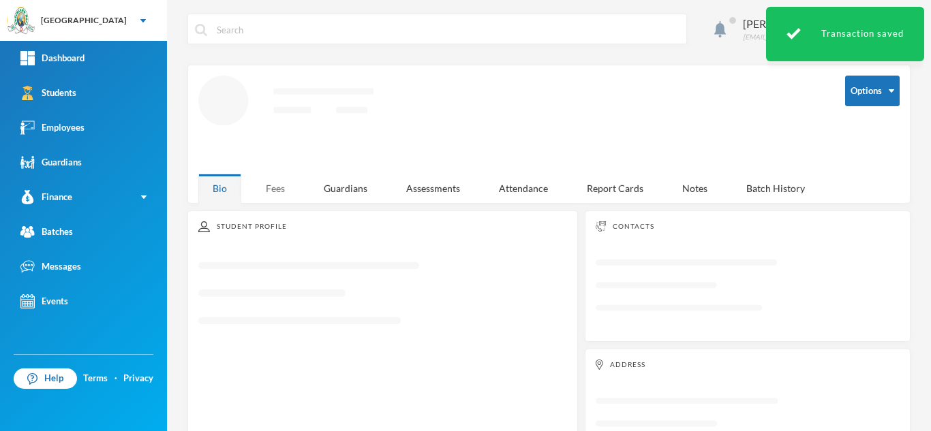
click at [270, 180] on div "Fees" at bounding box center [275, 188] width 48 height 29
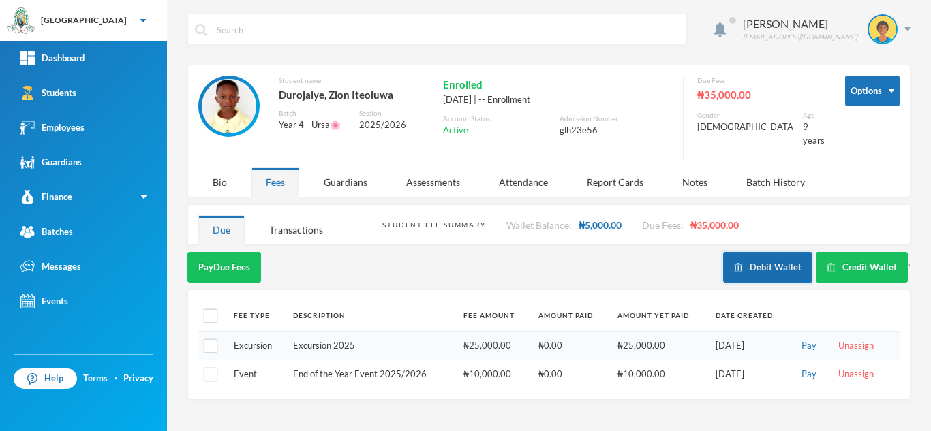
click at [753, 259] on button "Debit Wallet" at bounding box center [767, 267] width 89 height 31
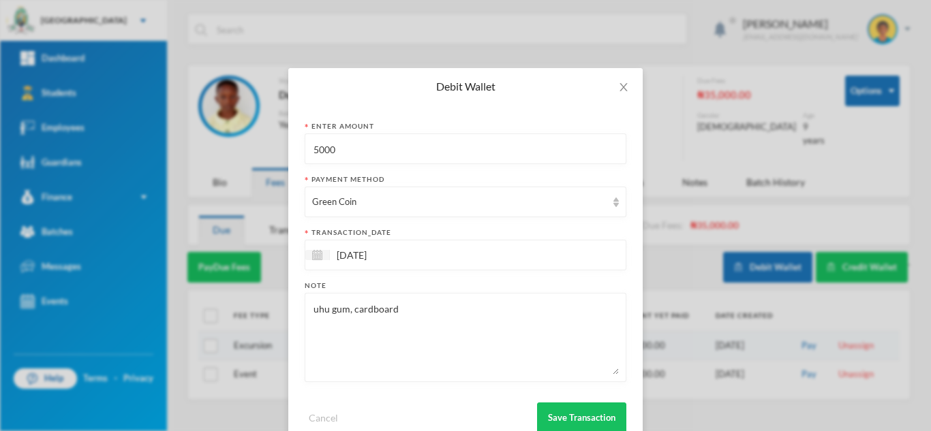
click at [420, 357] on textarea "uhu gum, cardboard" at bounding box center [465, 337] width 307 height 74
click at [557, 413] on button "Save Transaction" at bounding box center [581, 418] width 89 height 31
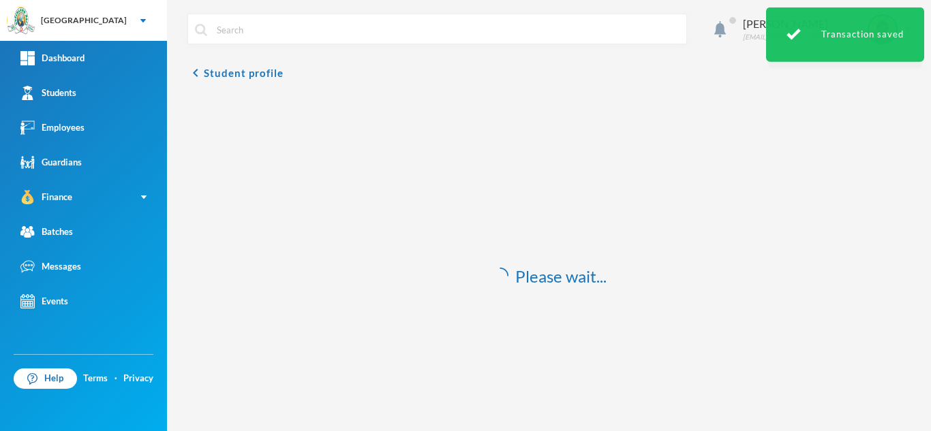
click at [106, 93] on link "Students" at bounding box center [83, 93] width 167 height 35
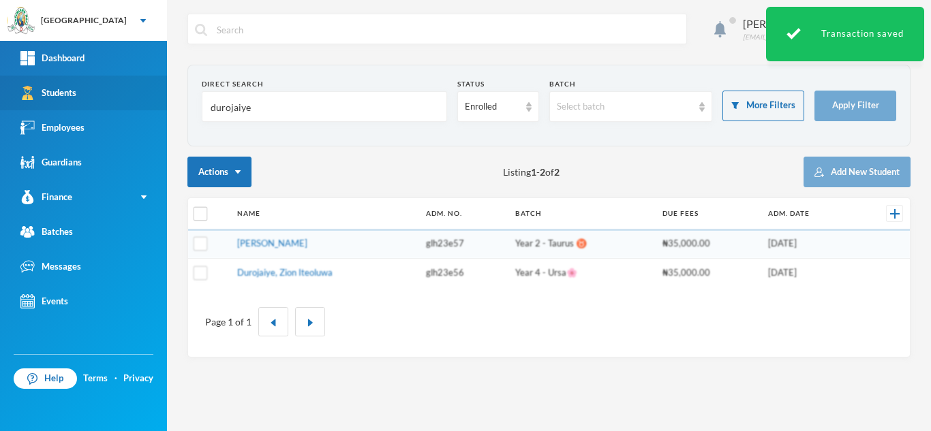
drag, startPoint x: 260, startPoint y: 102, endPoint x: 48, endPoint y: 106, distance: 212.6
click at [48, 106] on div "Greenland Hall Your Bluebic Account Greenland Hall Add a New School Dashboard S…" at bounding box center [465, 215] width 931 height 431
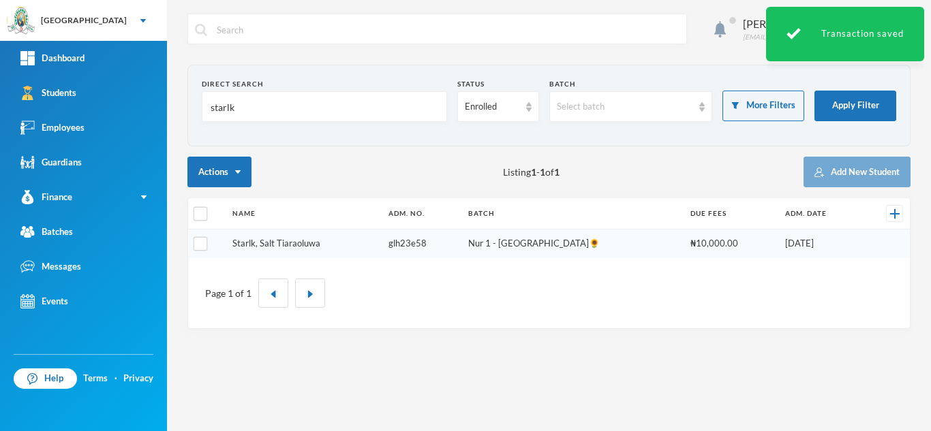
type input "starlk"
click at [262, 244] on link "Starlk, Salt Tiaraoluwa" at bounding box center [276, 243] width 88 height 11
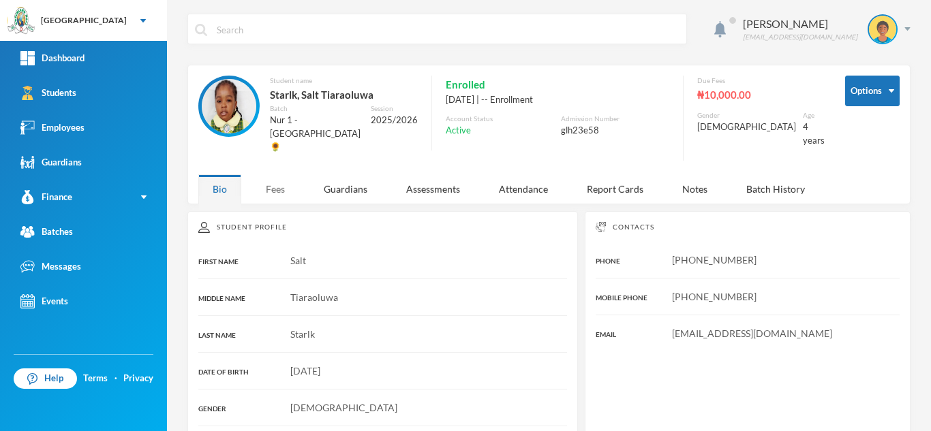
click at [279, 178] on div "Fees" at bounding box center [275, 188] width 48 height 29
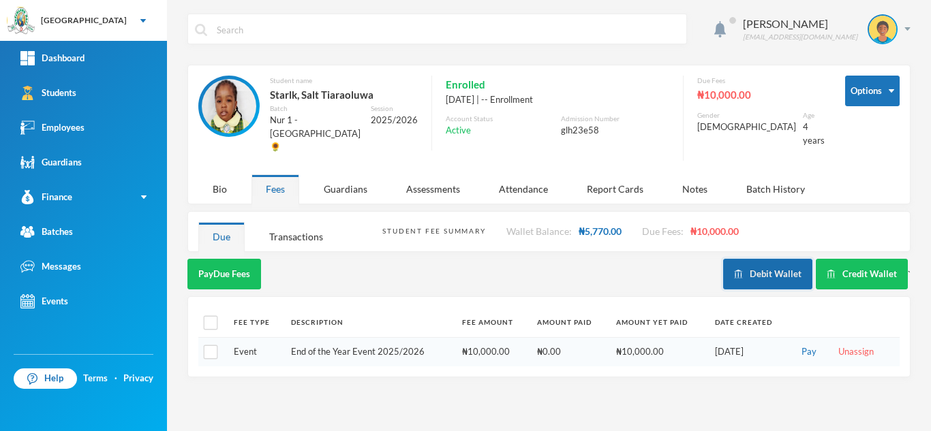
click at [772, 259] on button "Debit Wallet" at bounding box center [767, 274] width 89 height 31
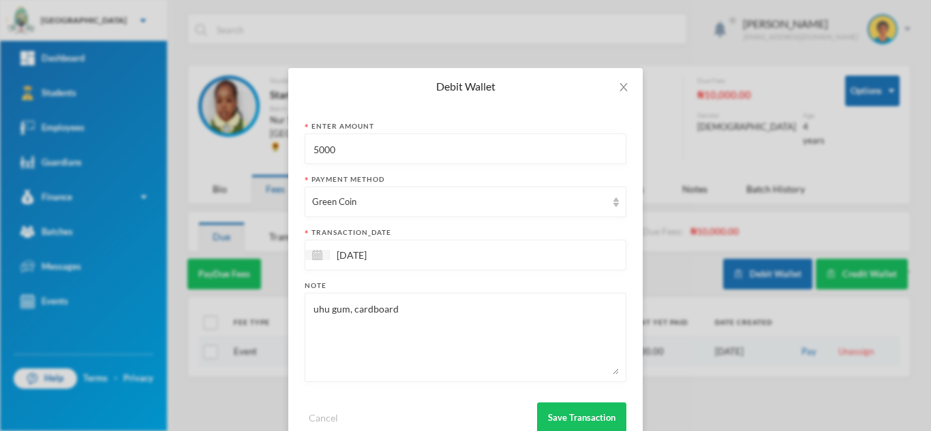
drag, startPoint x: 345, startPoint y: 153, endPoint x: 253, endPoint y: 153, distance: 92.0
click at [253, 153] on div "Debit Wallet Enter Amount 5000 Payment Method Green Coin transaction_date 26/09…" at bounding box center [465, 215] width 931 height 431
type input "4700"
drag, startPoint x: 422, startPoint y: 305, endPoint x: 176, endPoint y: 289, distance: 246.4
click at [176, 289] on div "Debit Wallet Enter Amount 4700 Payment Method Green Coin transaction_date 26/09…" at bounding box center [465, 215] width 931 height 431
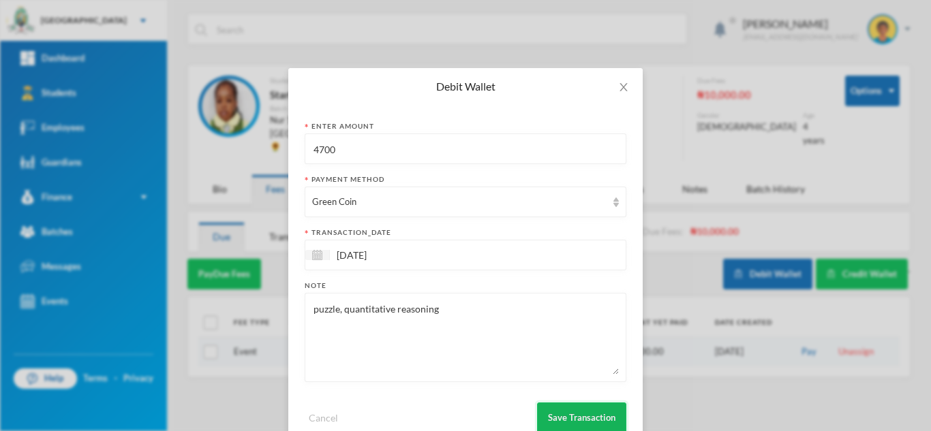
type textarea "puzzle, quantitative reasoning"
click at [561, 409] on button "Save Transaction" at bounding box center [581, 418] width 89 height 31
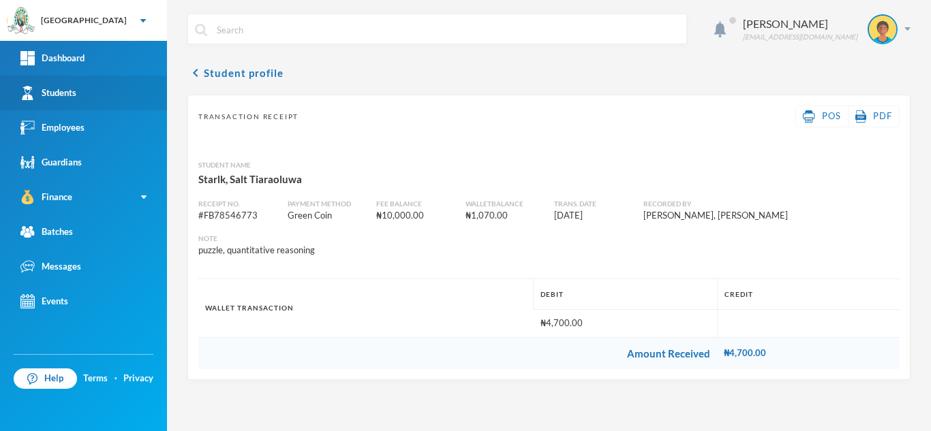
click at [95, 89] on link "Students" at bounding box center [83, 93] width 167 height 35
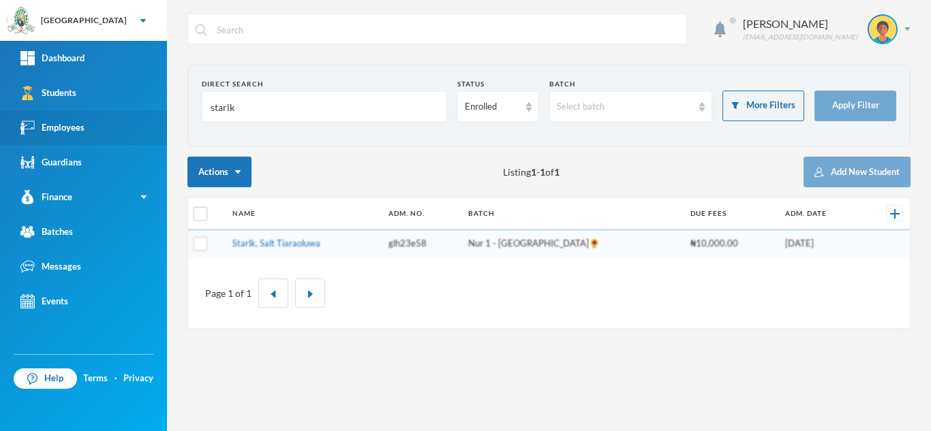
drag, startPoint x: 230, startPoint y: 111, endPoint x: 122, endPoint y: 112, distance: 107.6
click at [122, 112] on div "Greenland Hall Your Bluebic Account Greenland Hall Add a New School Dashboard S…" at bounding box center [465, 215] width 931 height 431
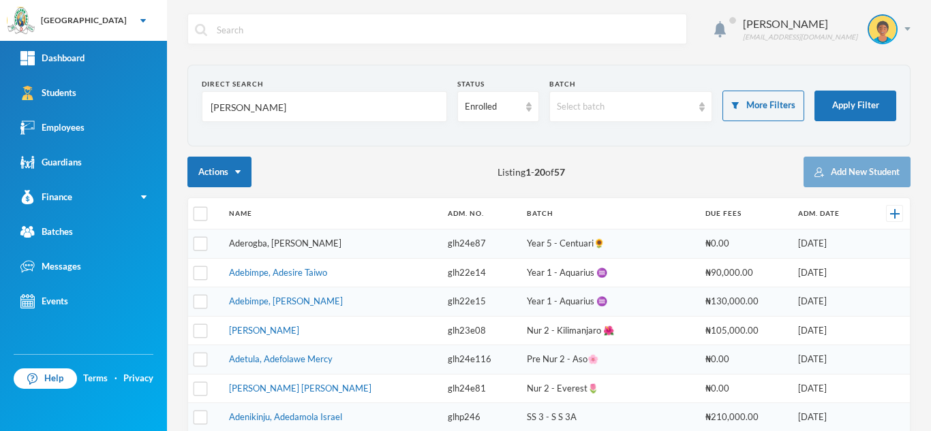
type input "adeniji"
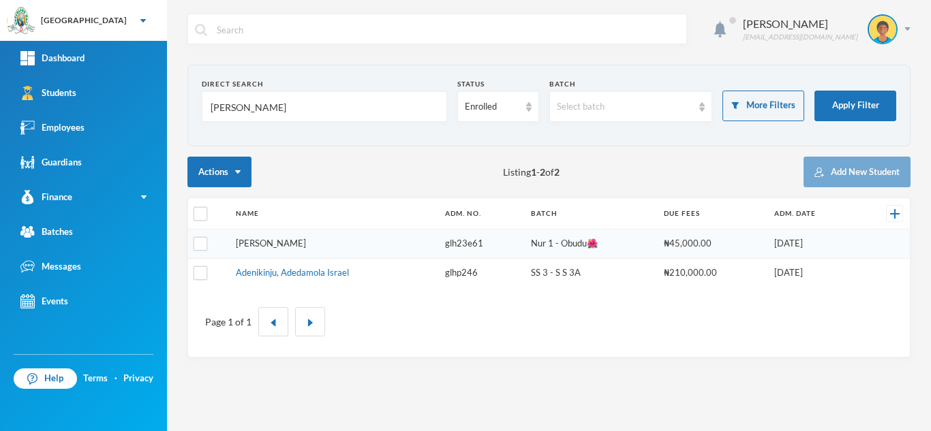
click at [272, 245] on link "Adeniji, Aishat Murewa" at bounding box center [271, 243] width 70 height 11
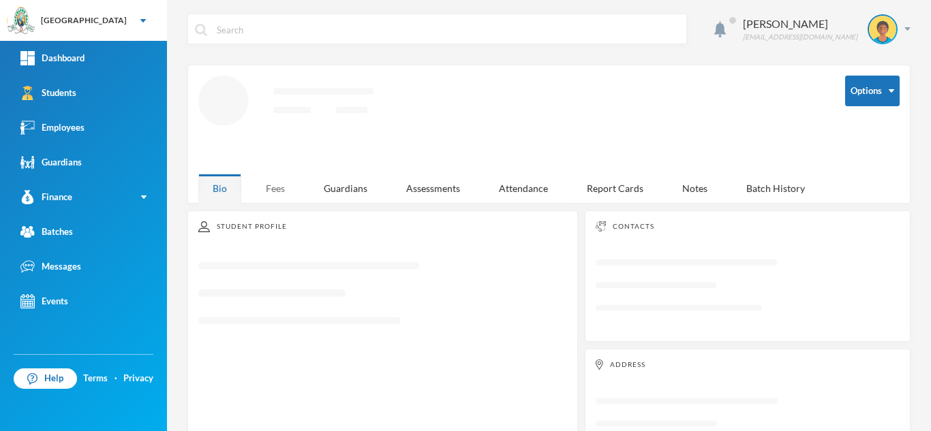
click at [278, 182] on div "Fees" at bounding box center [275, 188] width 48 height 29
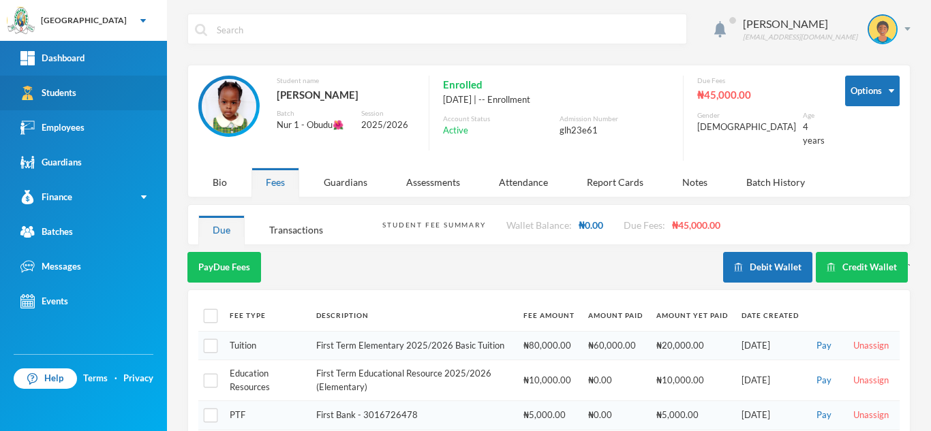
click at [87, 87] on link "Students" at bounding box center [83, 93] width 167 height 35
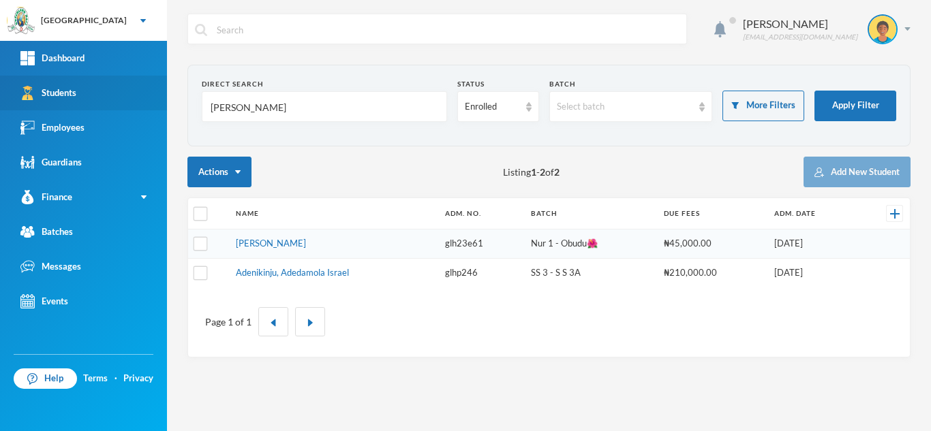
drag, startPoint x: 258, startPoint y: 104, endPoint x: 155, endPoint y: 104, distance: 102.2
click at [155, 104] on div "Greenland Hall Your Bluebic Account Greenland Hall Add a New School Dashboard S…" at bounding box center [465, 215] width 931 height 431
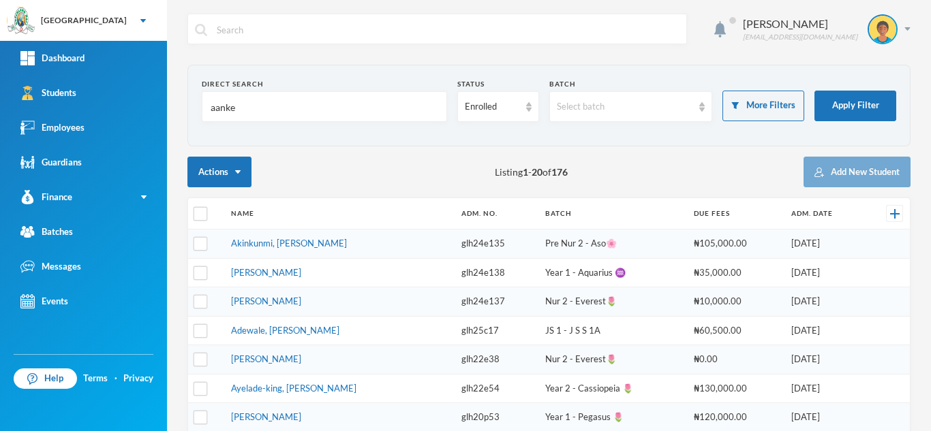
click at [217, 109] on input "aanke" at bounding box center [324, 107] width 230 height 31
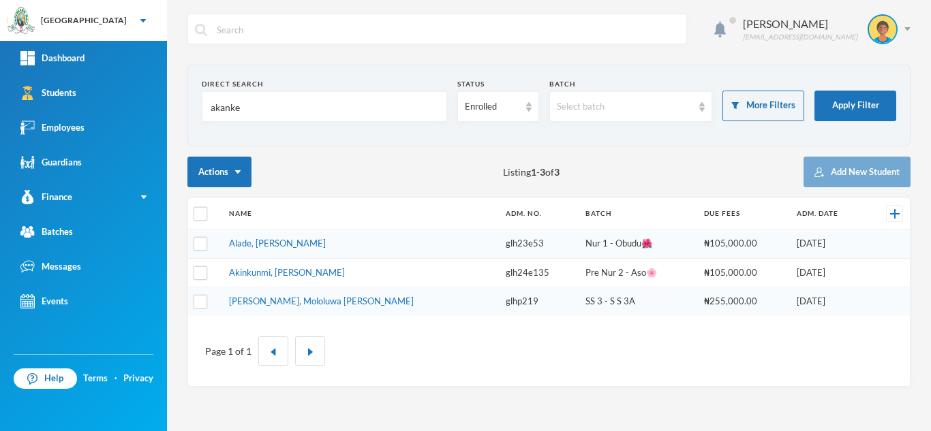
type input "akanke"
click at [283, 243] on link "Alade, Akanke Grace" at bounding box center [277, 243] width 97 height 11
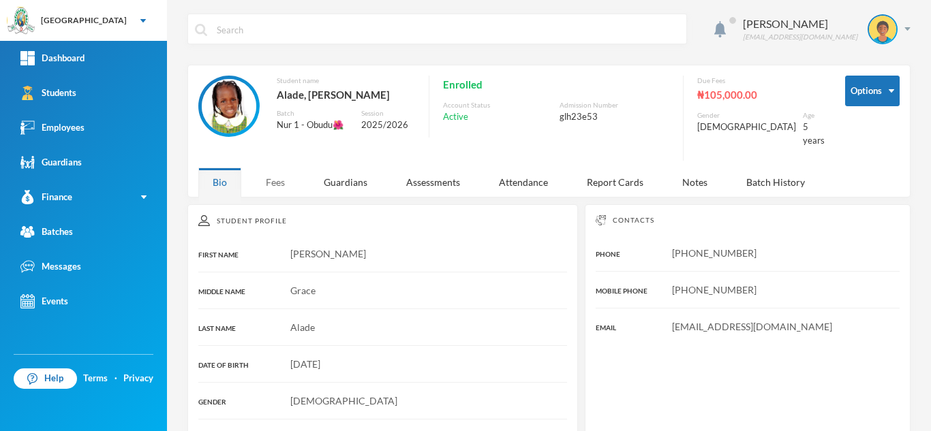
click at [279, 168] on div "Fees" at bounding box center [275, 182] width 48 height 29
